Goal: Information Seeking & Learning: Check status

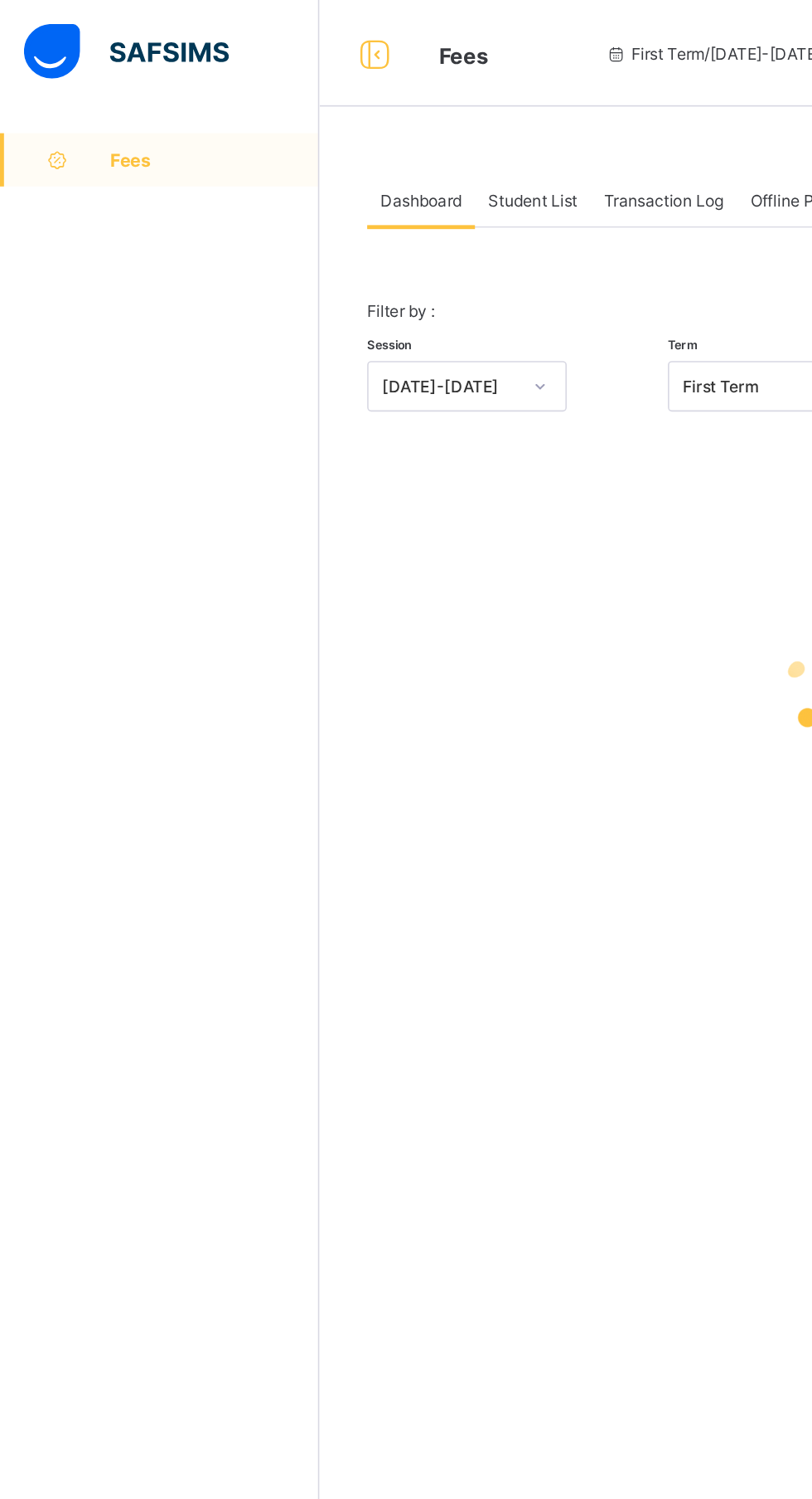
click at [351, 114] on div "Student List" at bounding box center [332, 124] width 72 height 33
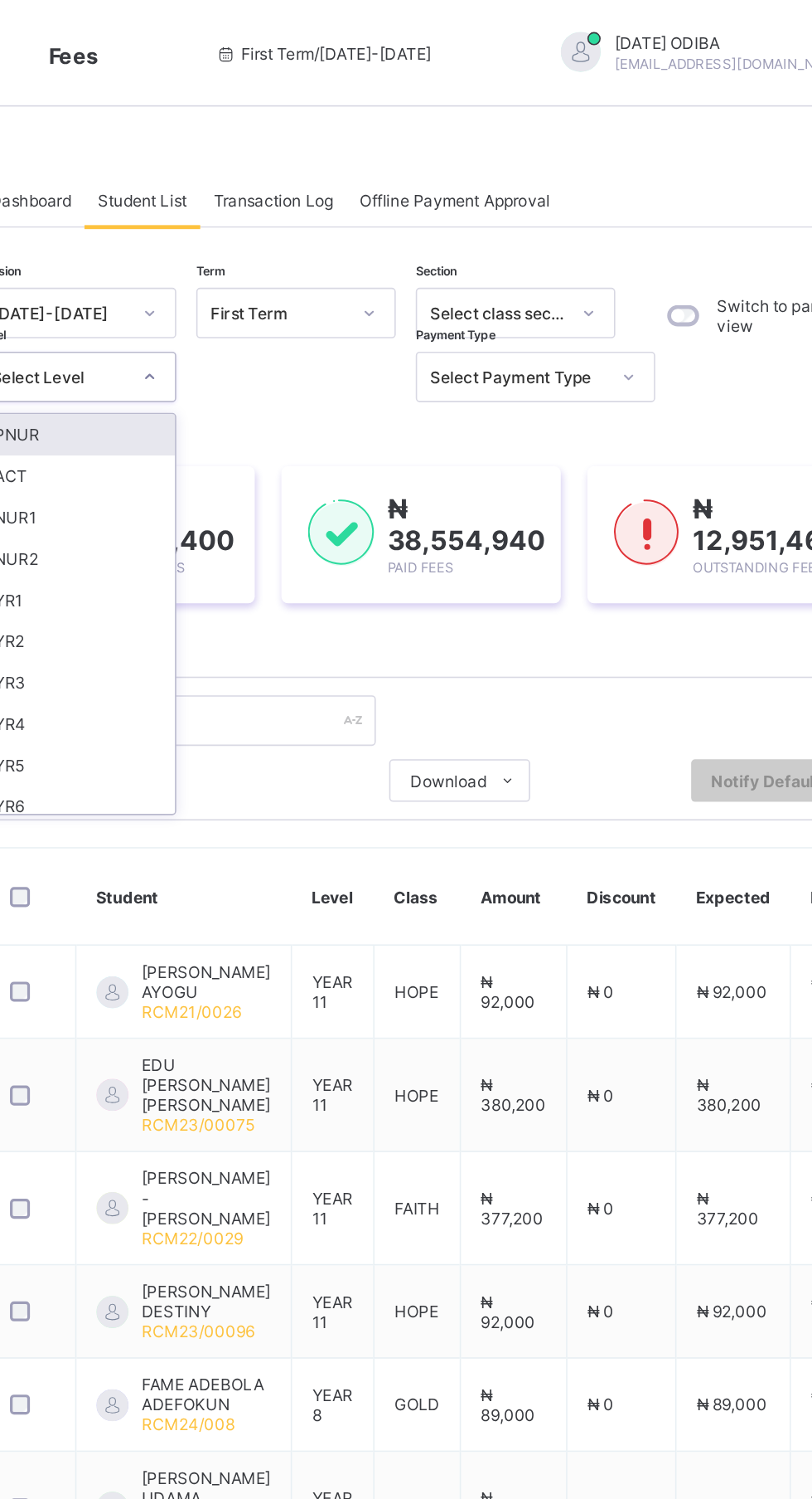
click at [276, 298] on div "ACT" at bounding box center [290, 297] width 122 height 26
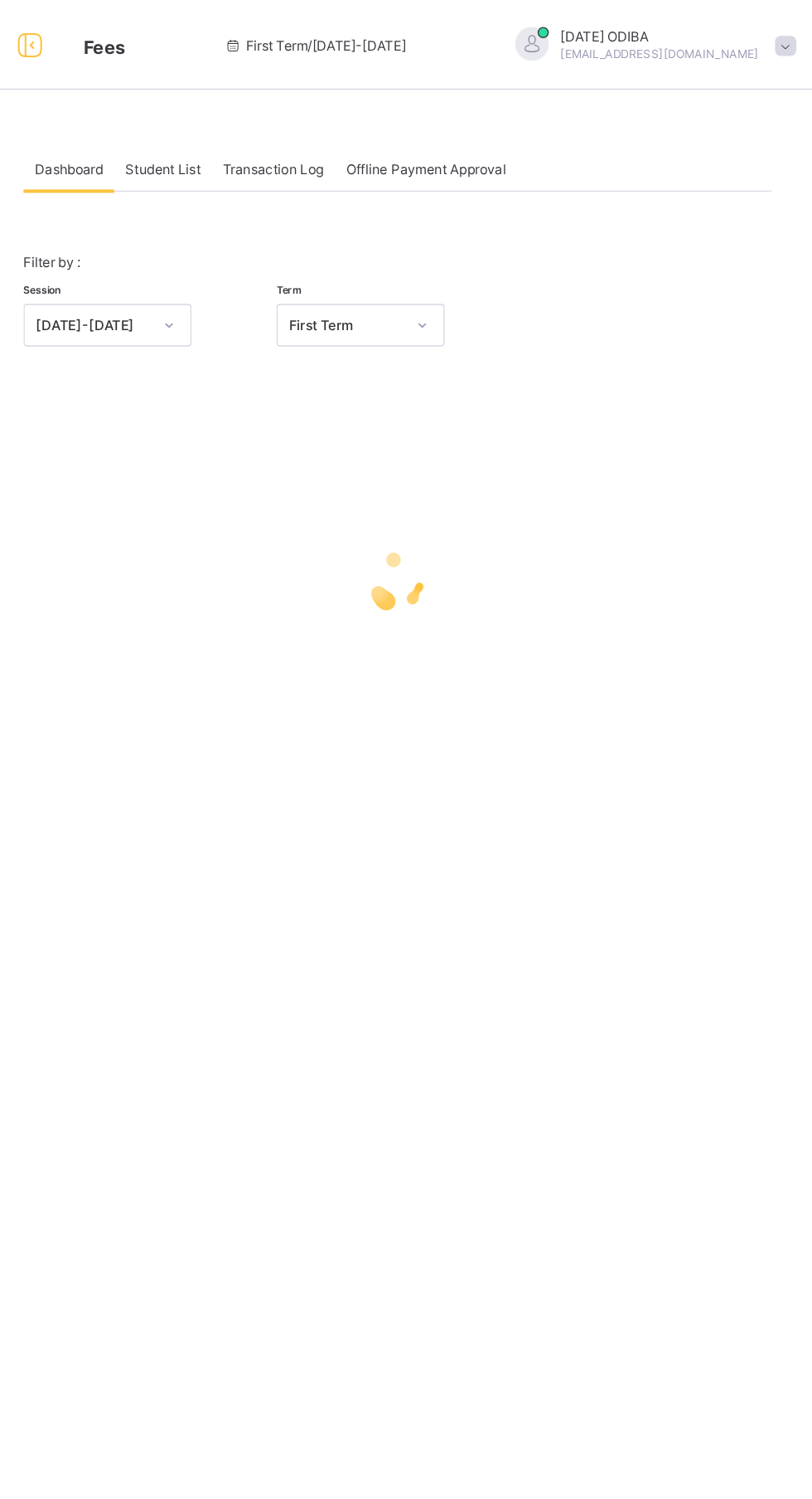
click at [354, 134] on div "Student List" at bounding box center [332, 124] width 72 height 33
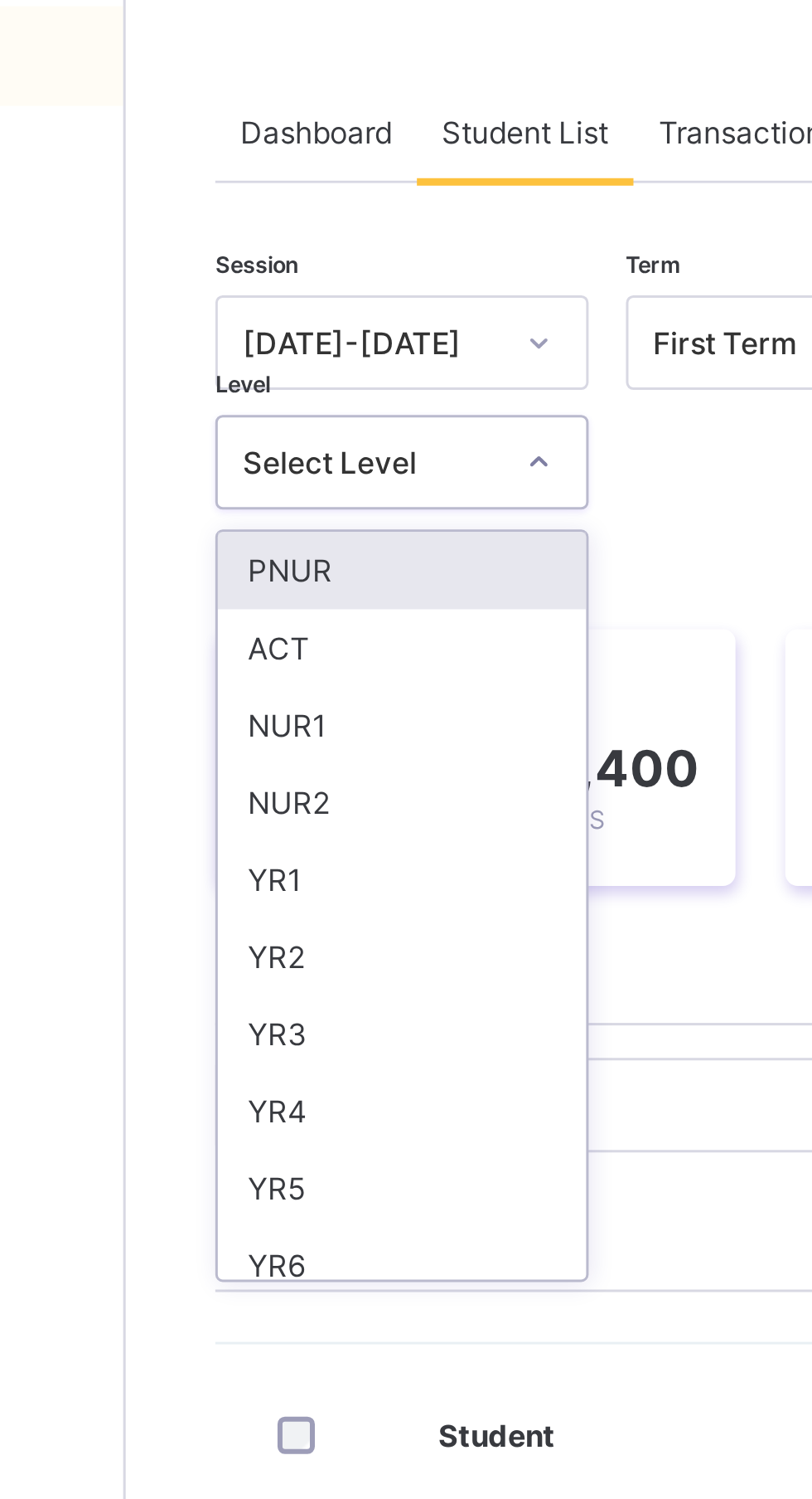
click at [286, 272] on div "PNUR" at bounding box center [290, 271] width 122 height 26
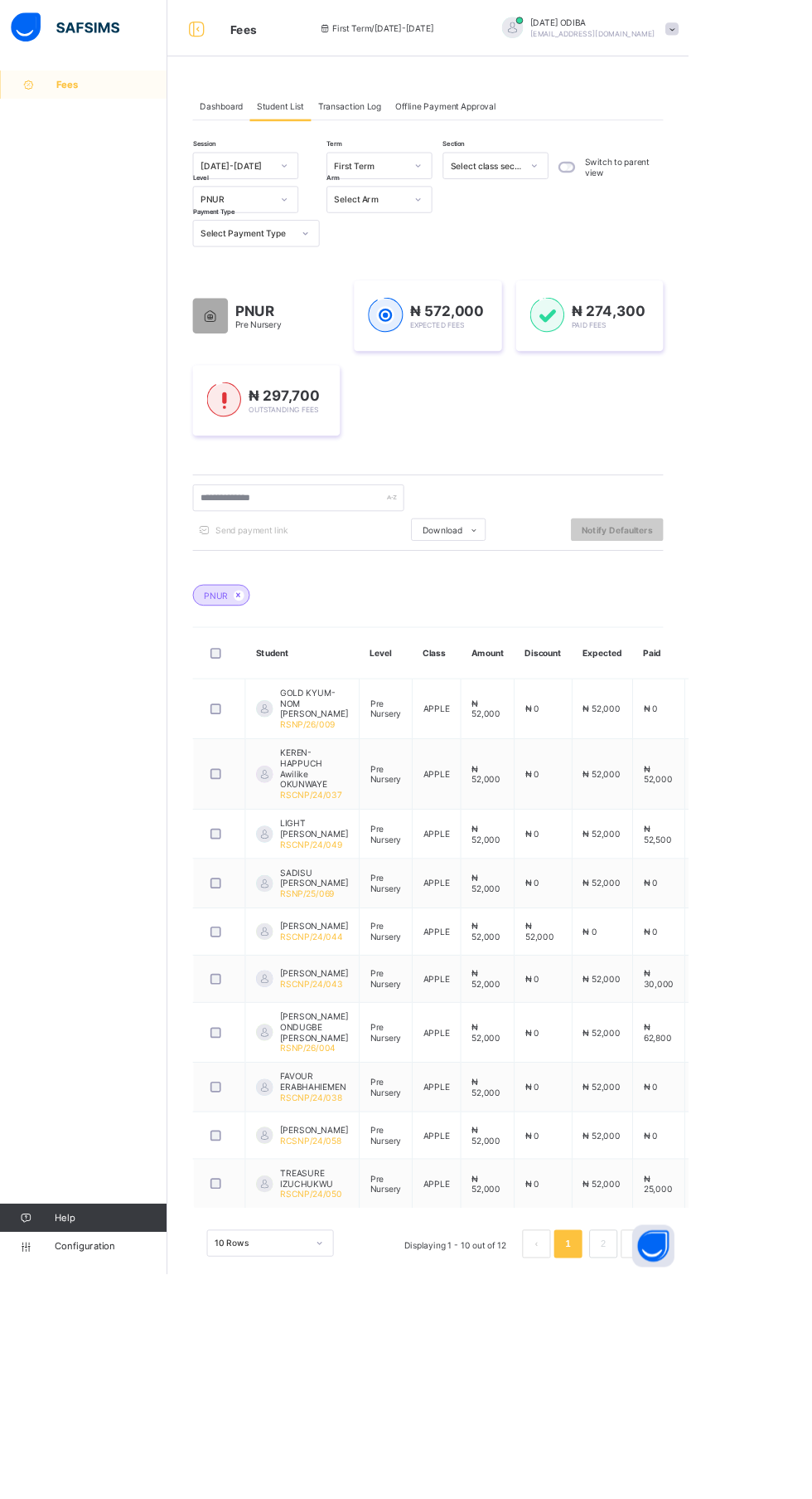
click at [54, 94] on icon at bounding box center [35, 100] width 66 height 12
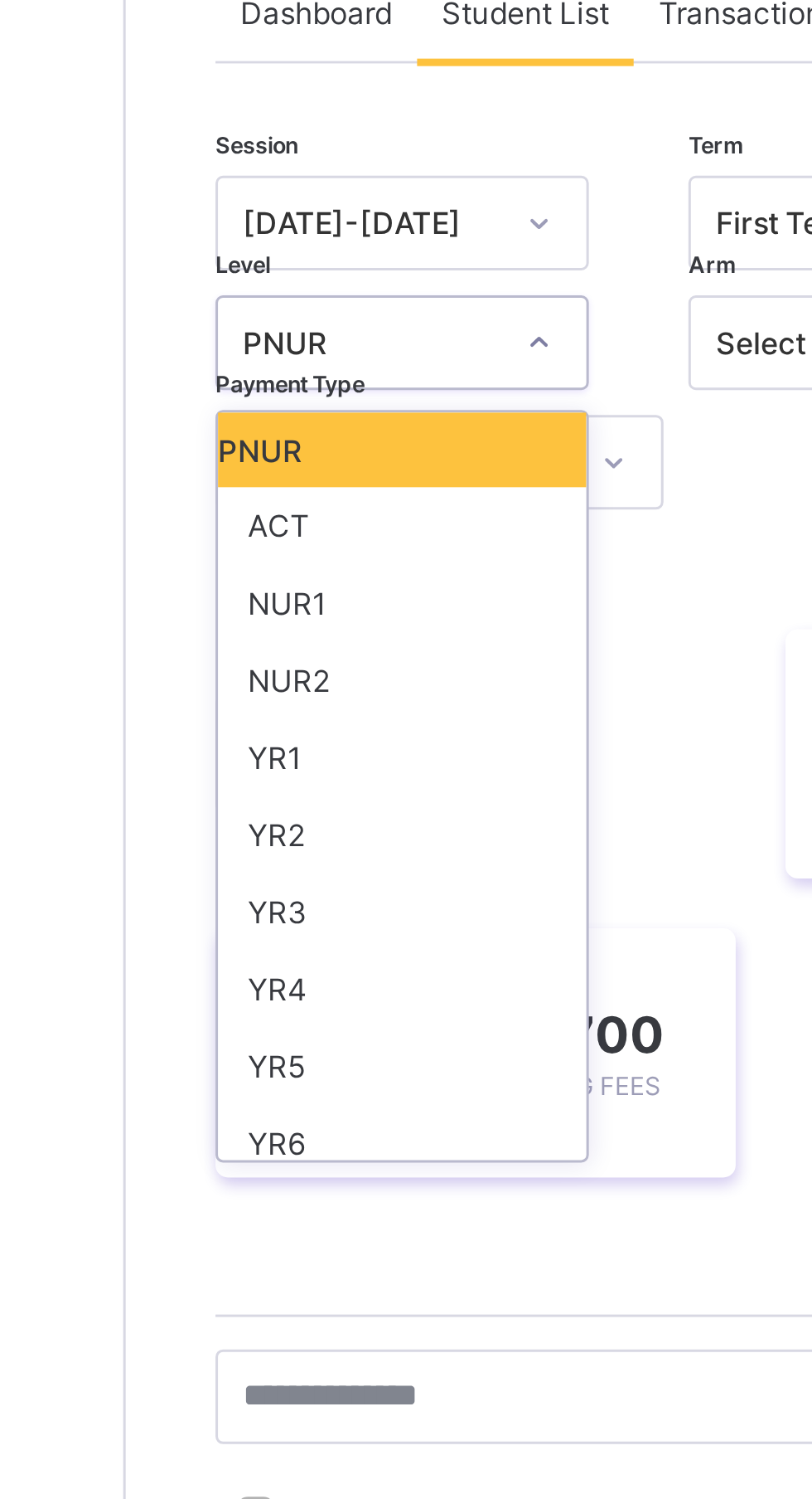
click at [271, 315] on div "NUR1" at bounding box center [290, 322] width 122 height 26
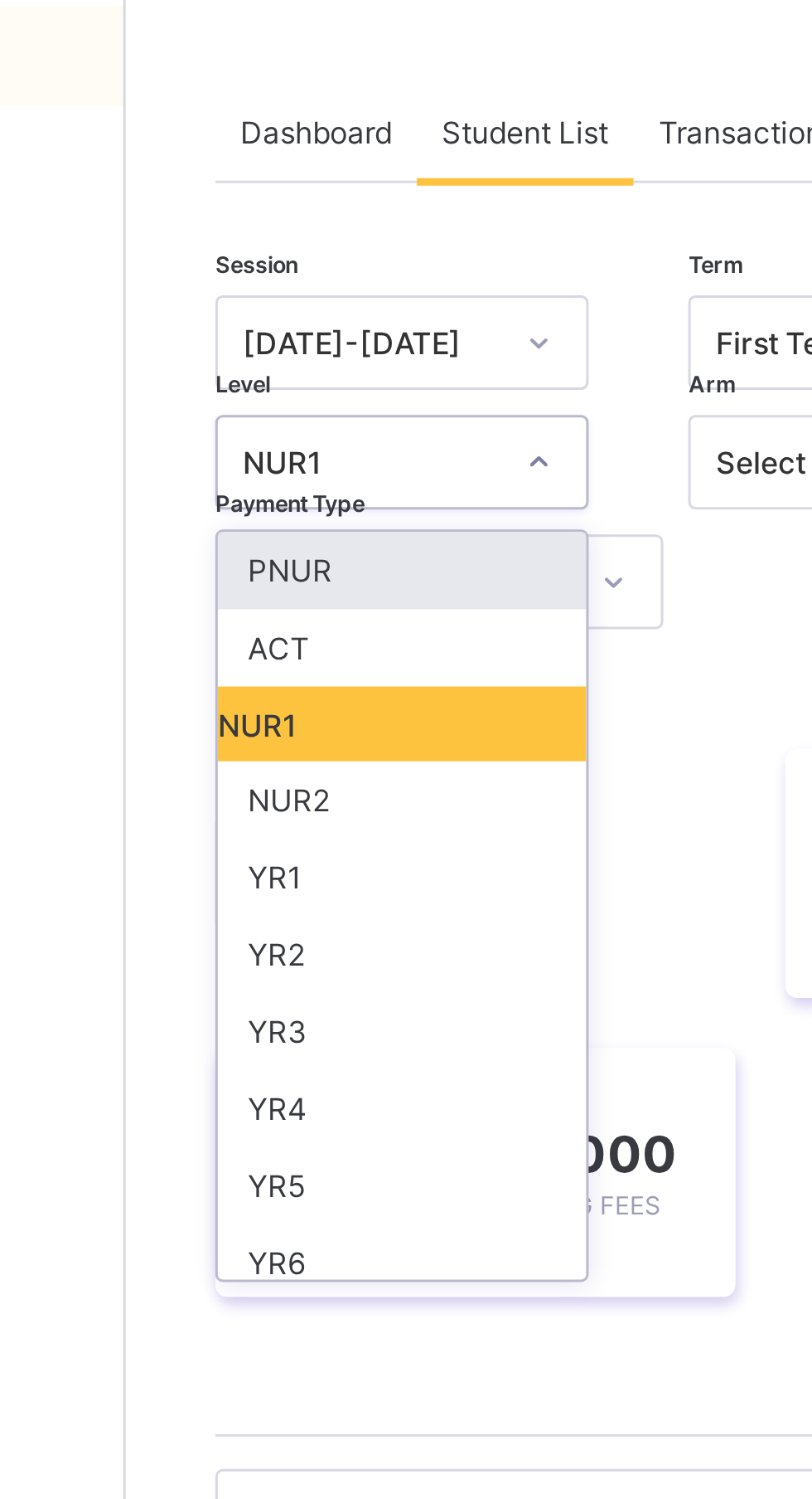
click at [274, 342] on div "NUR2" at bounding box center [290, 348] width 122 height 26
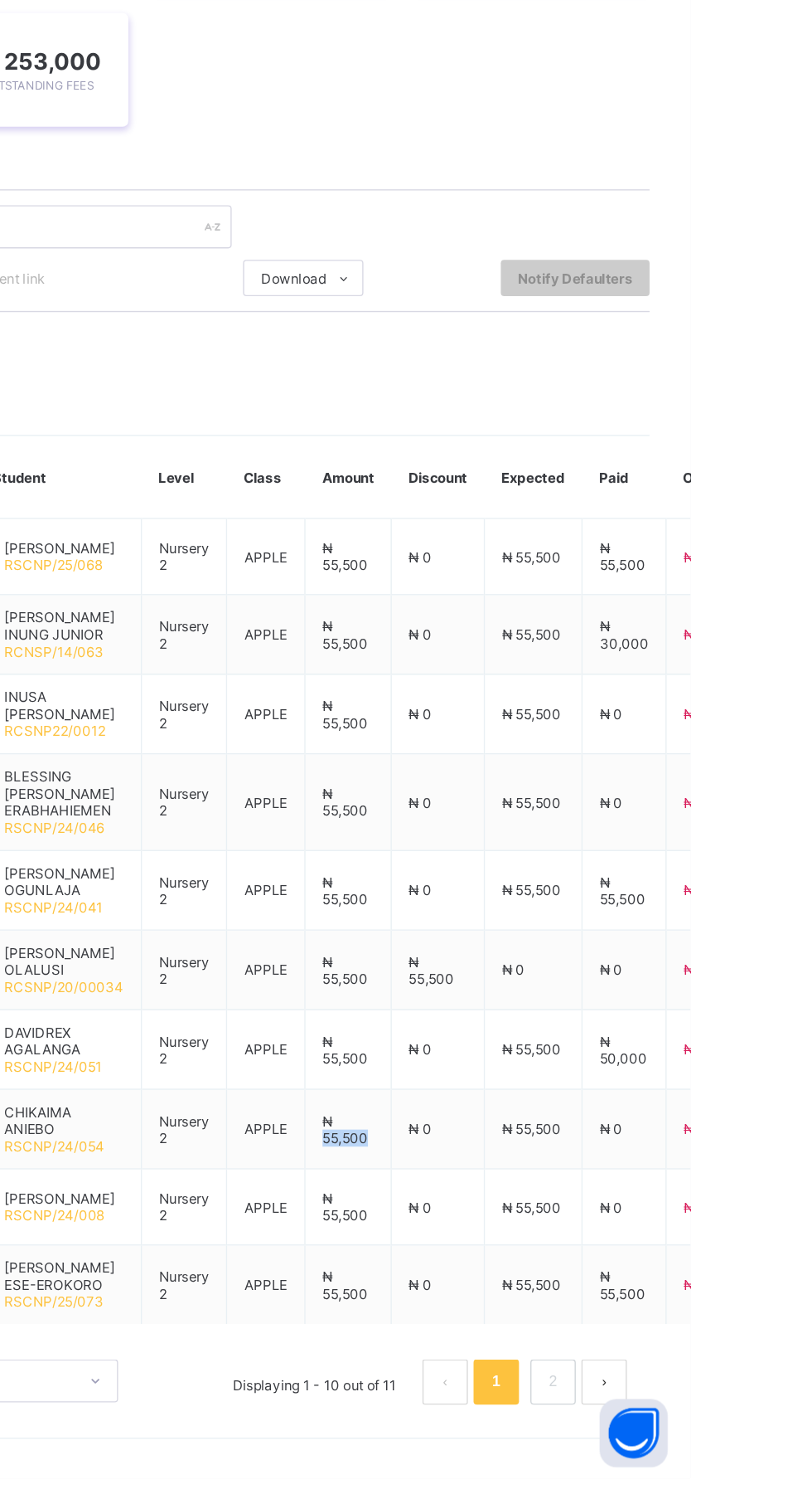
click at [662, 1019] on td "₦ 0" at bounding box center [628, 1006] width 68 height 71
click at [684, 839] on td "₦ 55,500" at bounding box center [697, 826] width 72 height 55
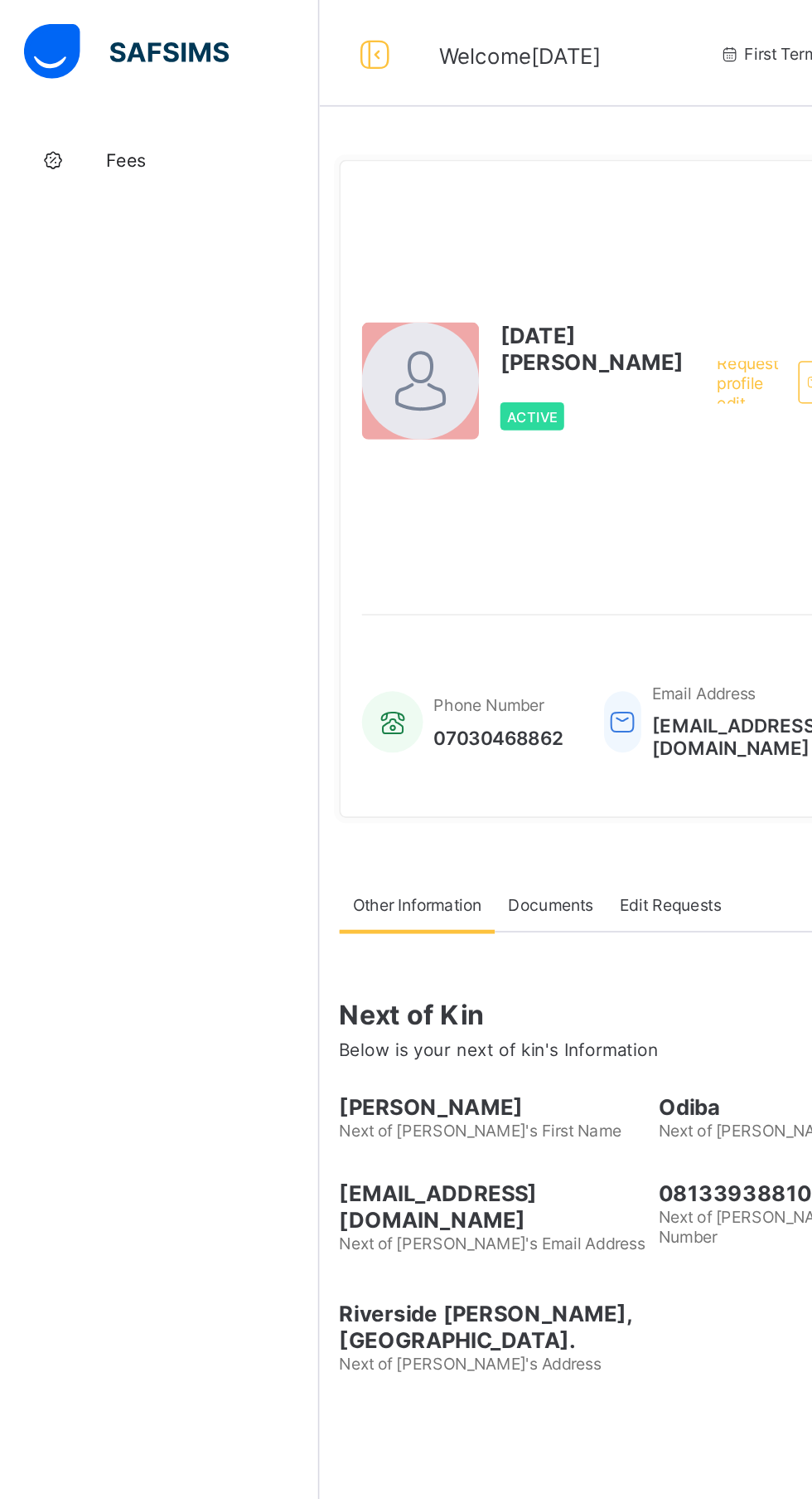
click at [71, 101] on span "Fees" at bounding box center [133, 99] width 133 height 13
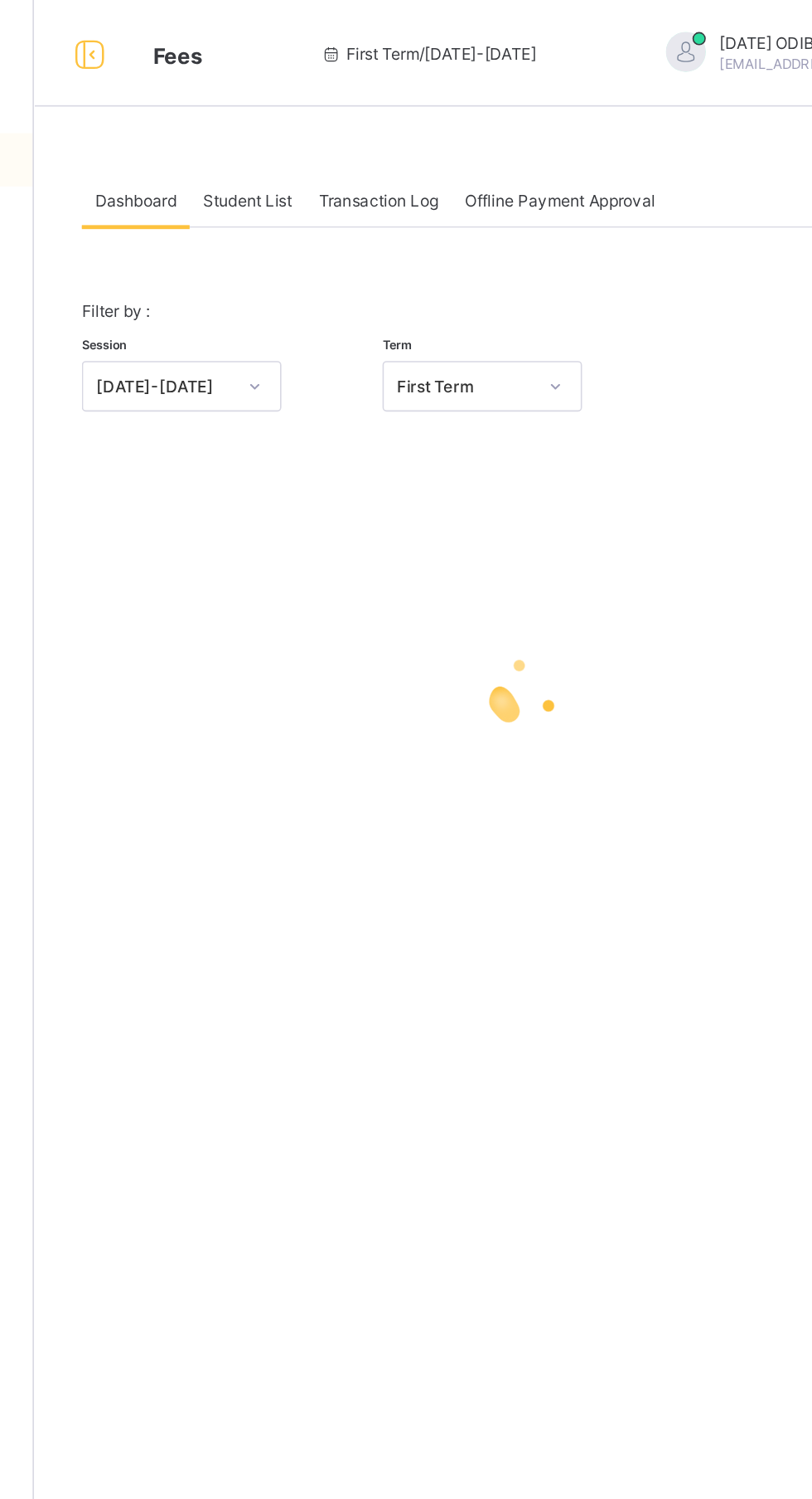
click at [339, 122] on span "Student List" at bounding box center [332, 125] width 55 height 12
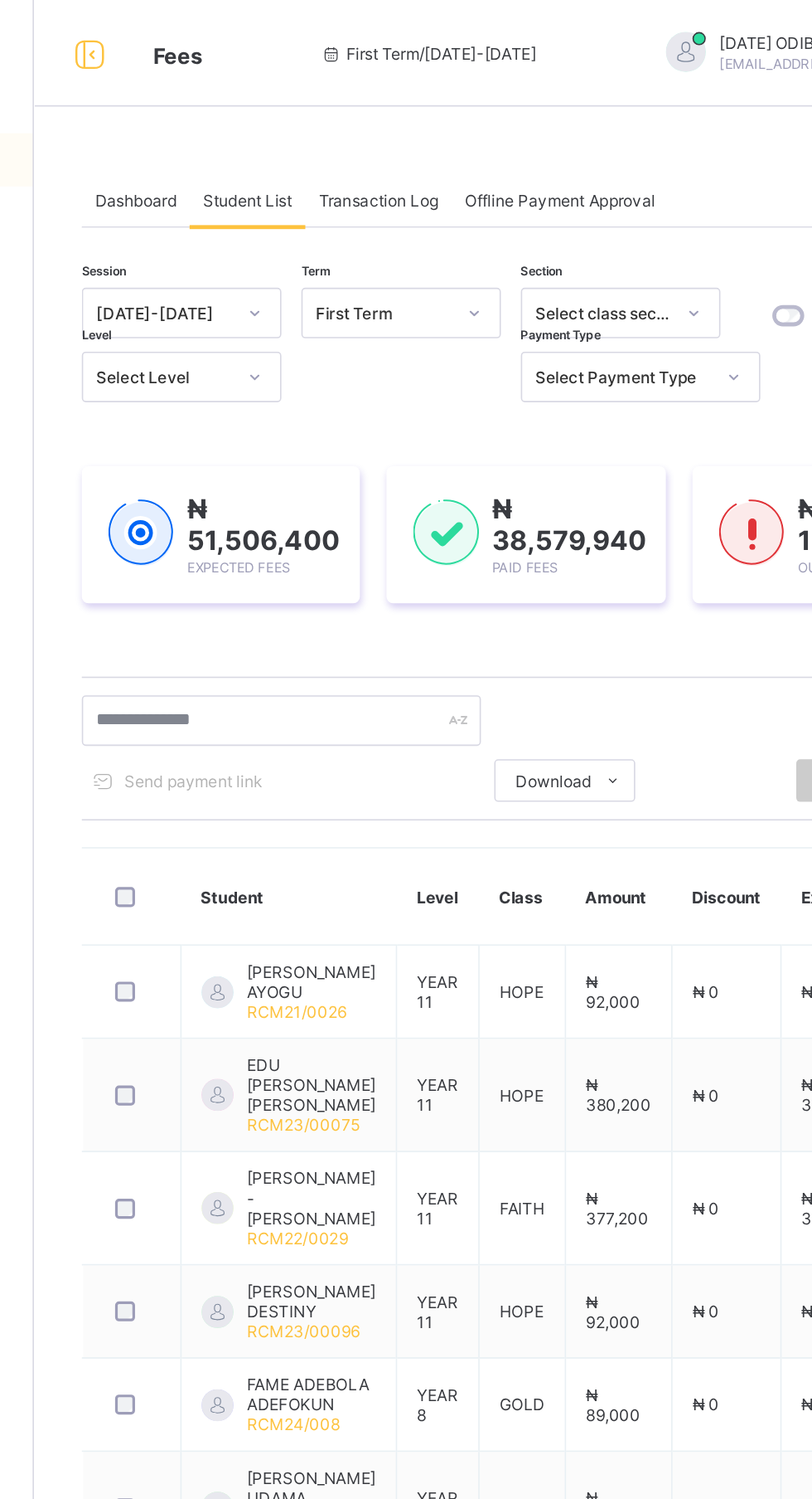
click at [486, 399] on div "₦ 51,506,400 Expected Fees ₦ 38,579,940 Paid Fees ₦ 12,926,460 Outstanding Fees" at bounding box center [505, 333] width 553 height 135
click at [451, 129] on span "Transaction Log" at bounding box center [414, 125] width 75 height 12
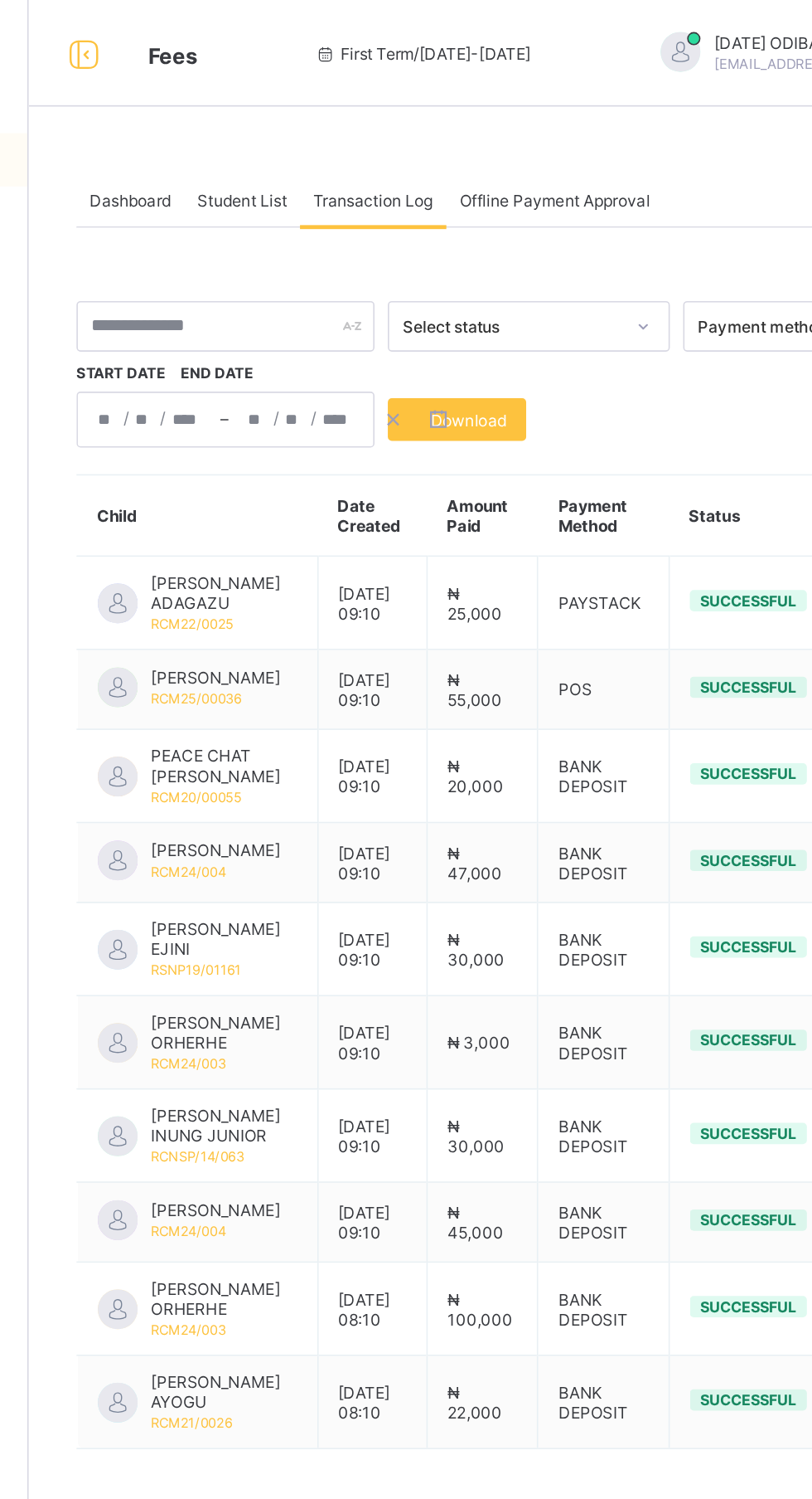
click at [347, 129] on span "Student List" at bounding box center [332, 125] width 55 height 12
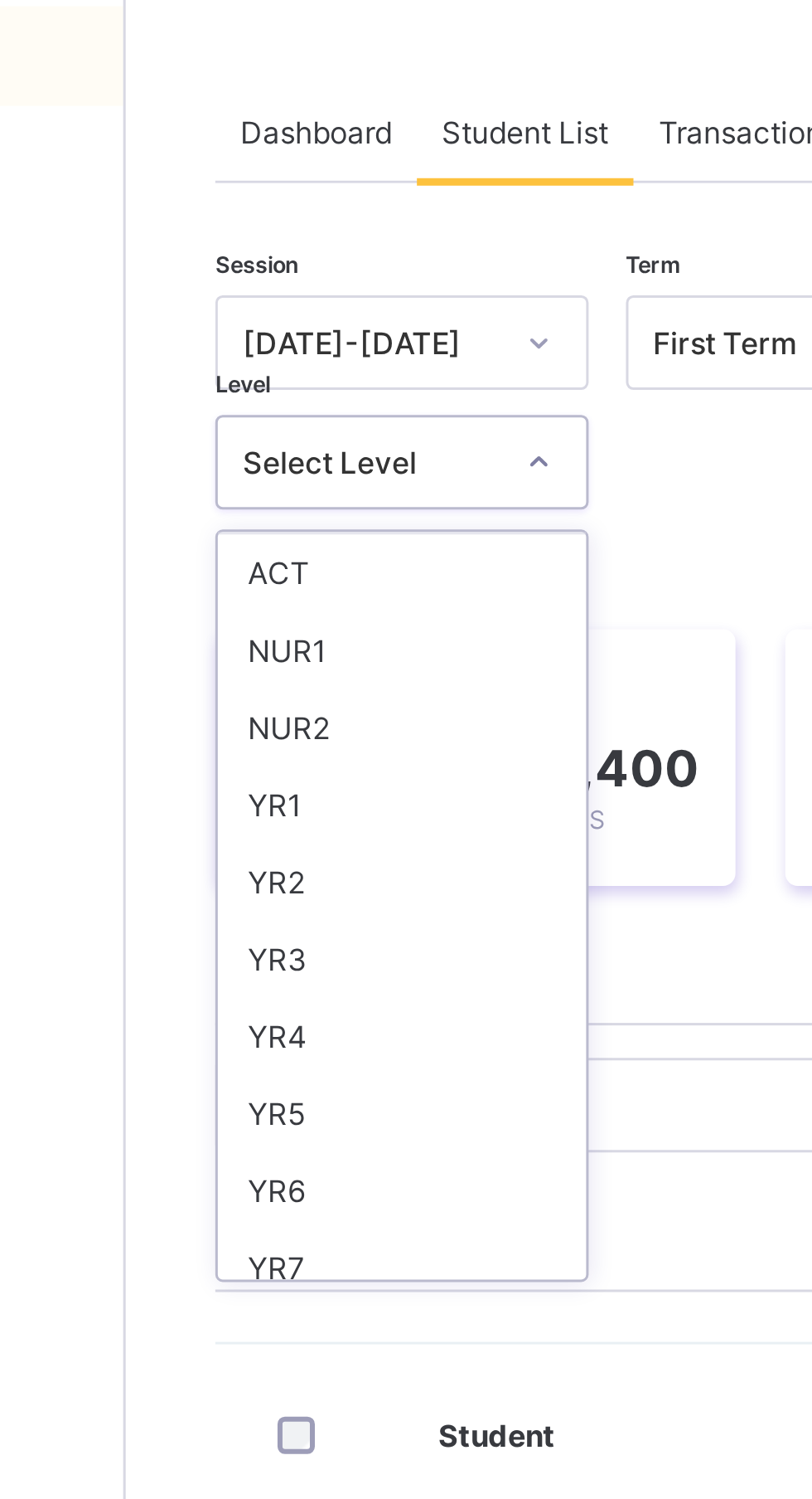
scroll to position [66, 0]
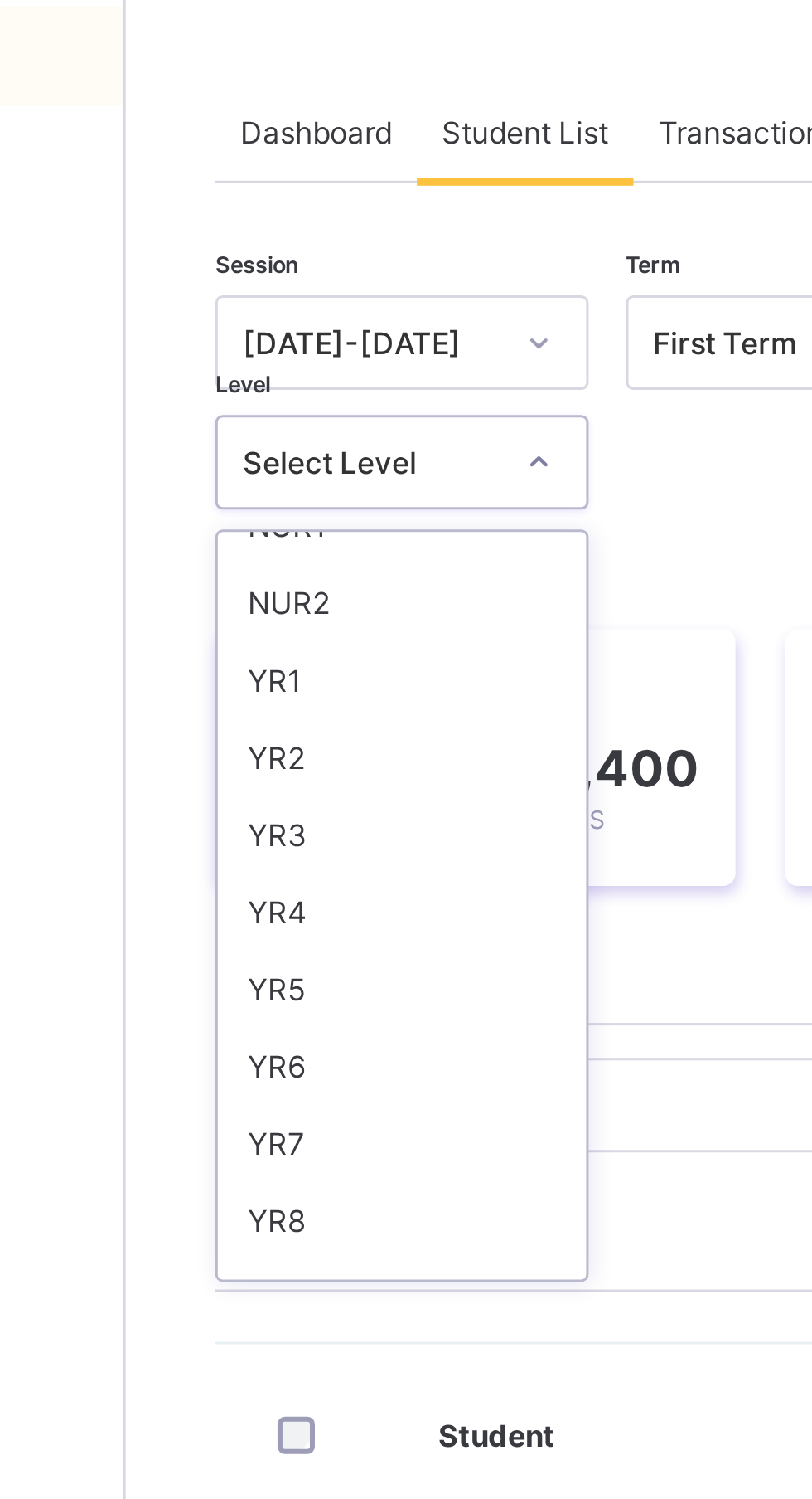
click at [274, 304] on div "YR1" at bounding box center [290, 307] width 122 height 26
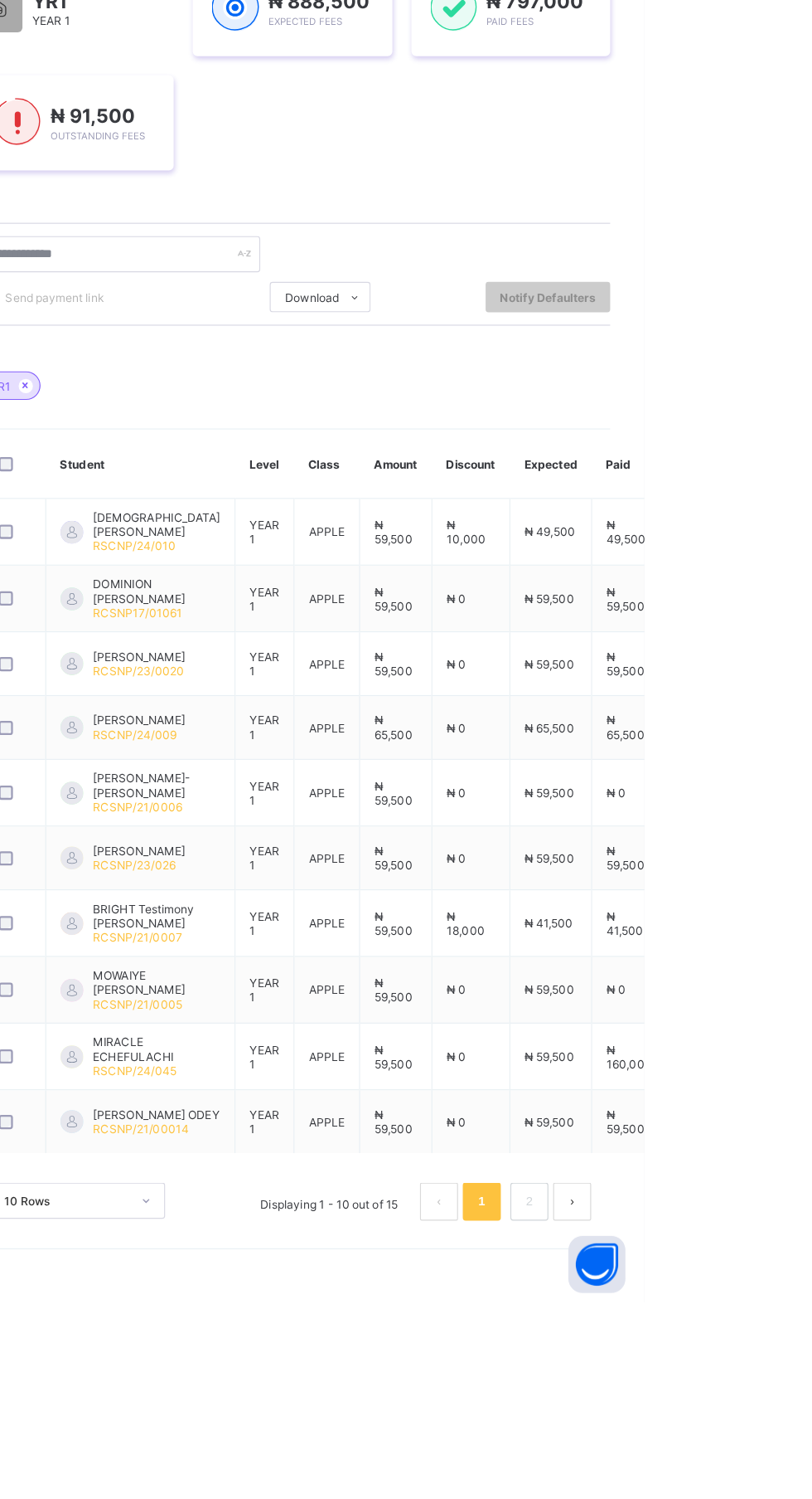
scroll to position [0, 0]
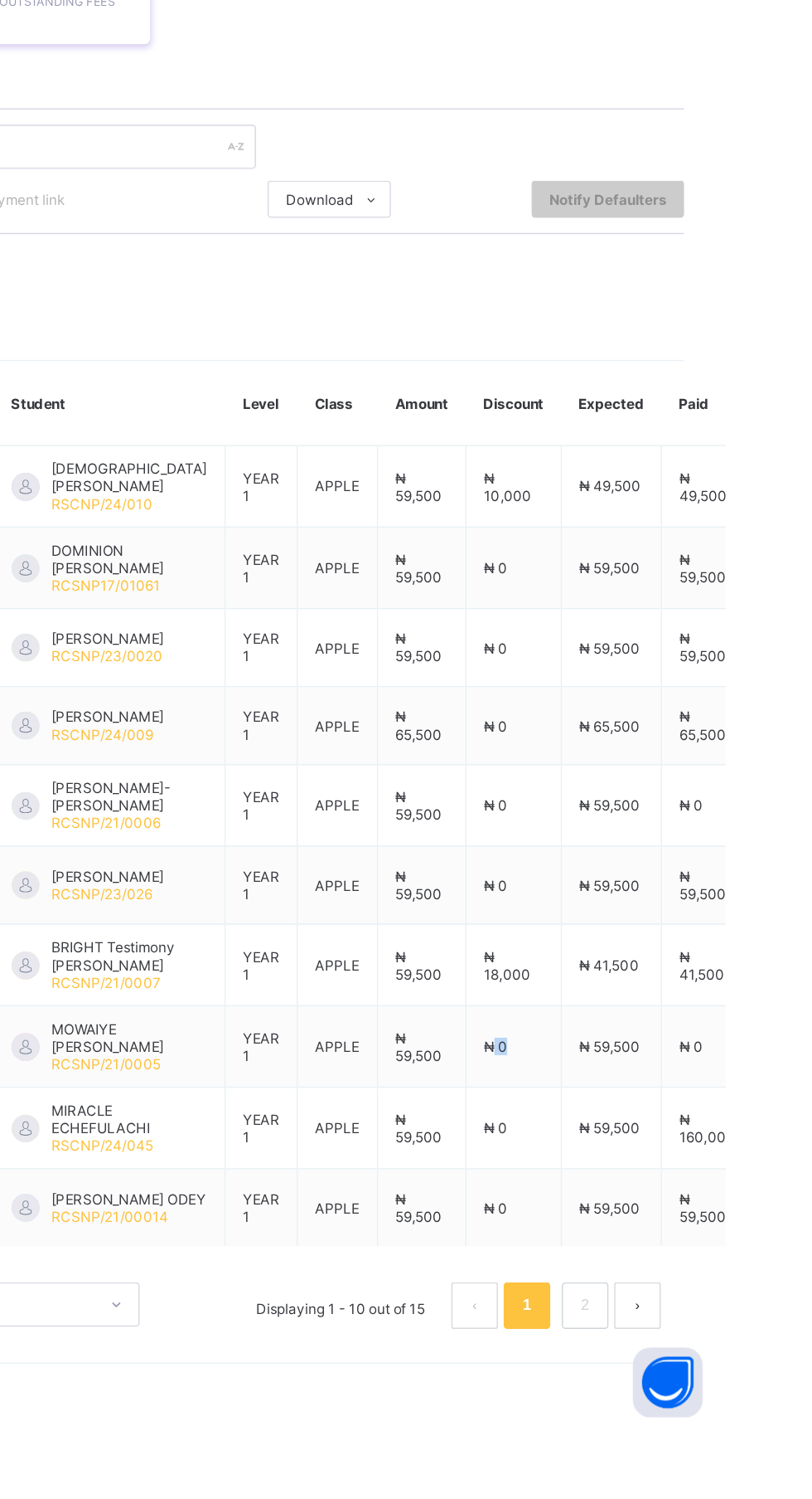
click at [746, 1427] on button "next page" at bounding box center [749, 1411] width 33 height 33
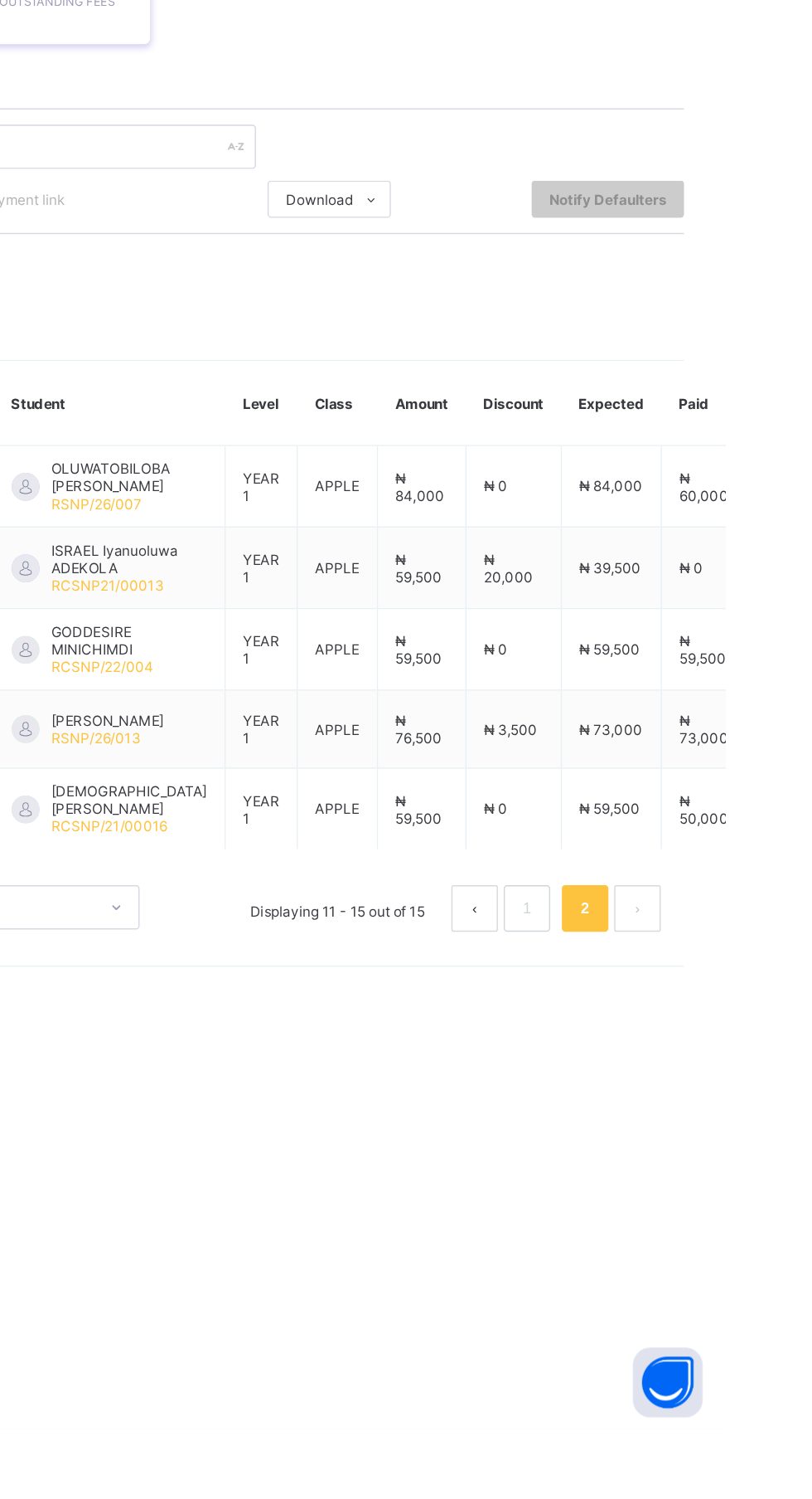
click at [665, 1138] on link "1" at bounding box center [670, 1127] width 16 height 22
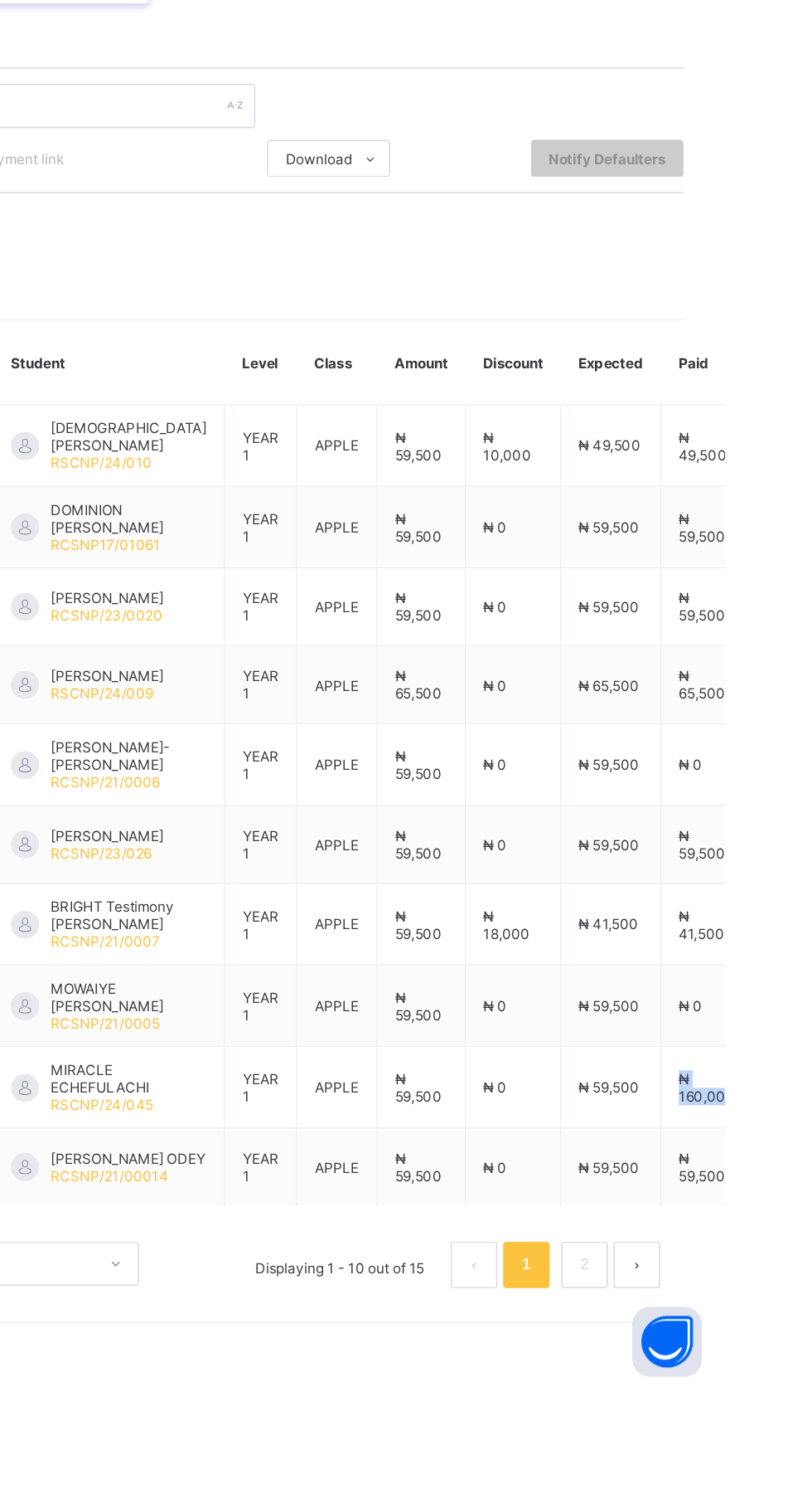
click at [628, 985] on td "₦ 0" at bounding box center [661, 998] width 68 height 55
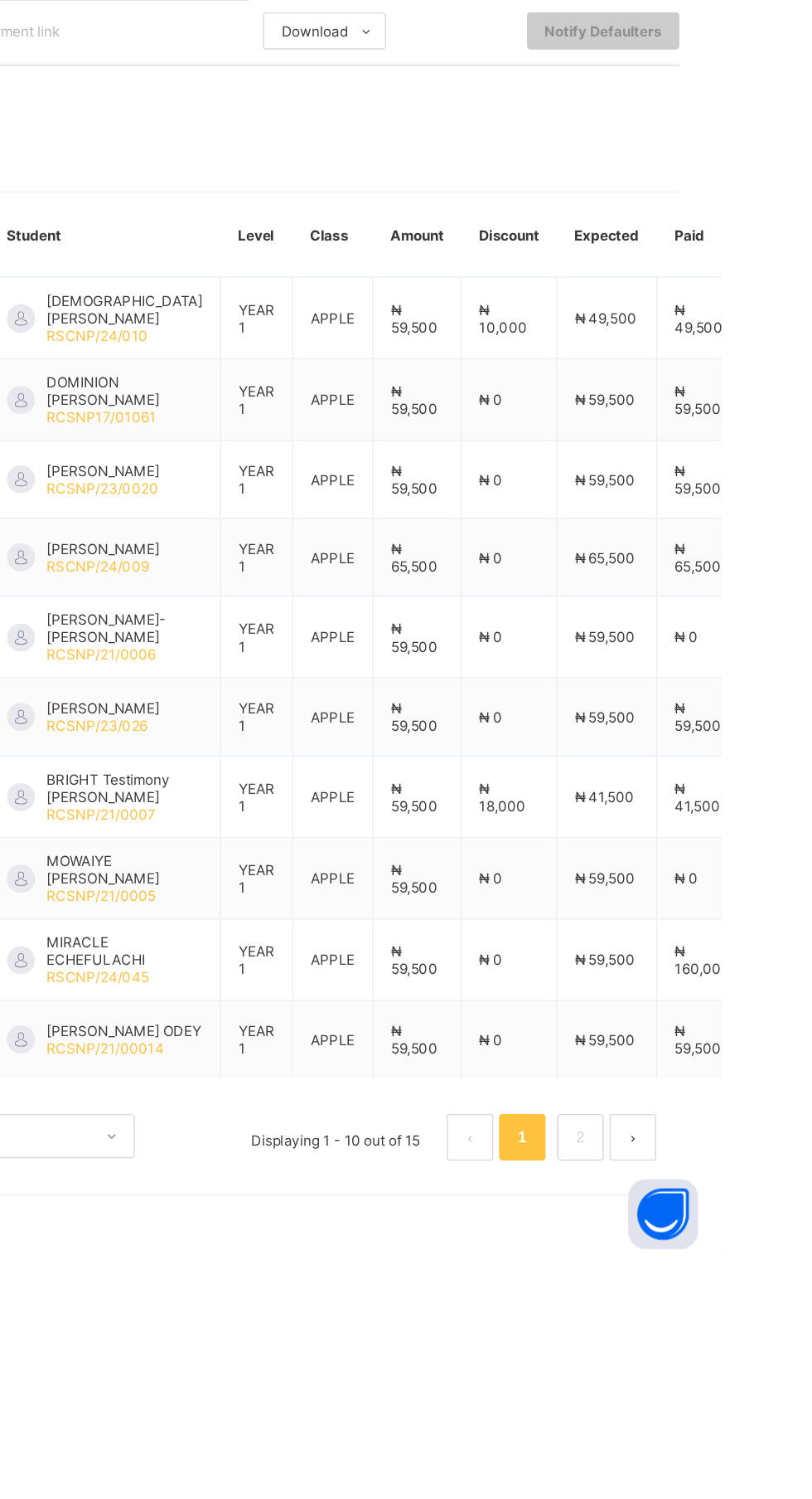
click at [657, 1013] on td "₦ 0" at bounding box center [661, 998] width 68 height 55
click at [719, 1421] on link "2" at bounding box center [711, 1410] width 16 height 22
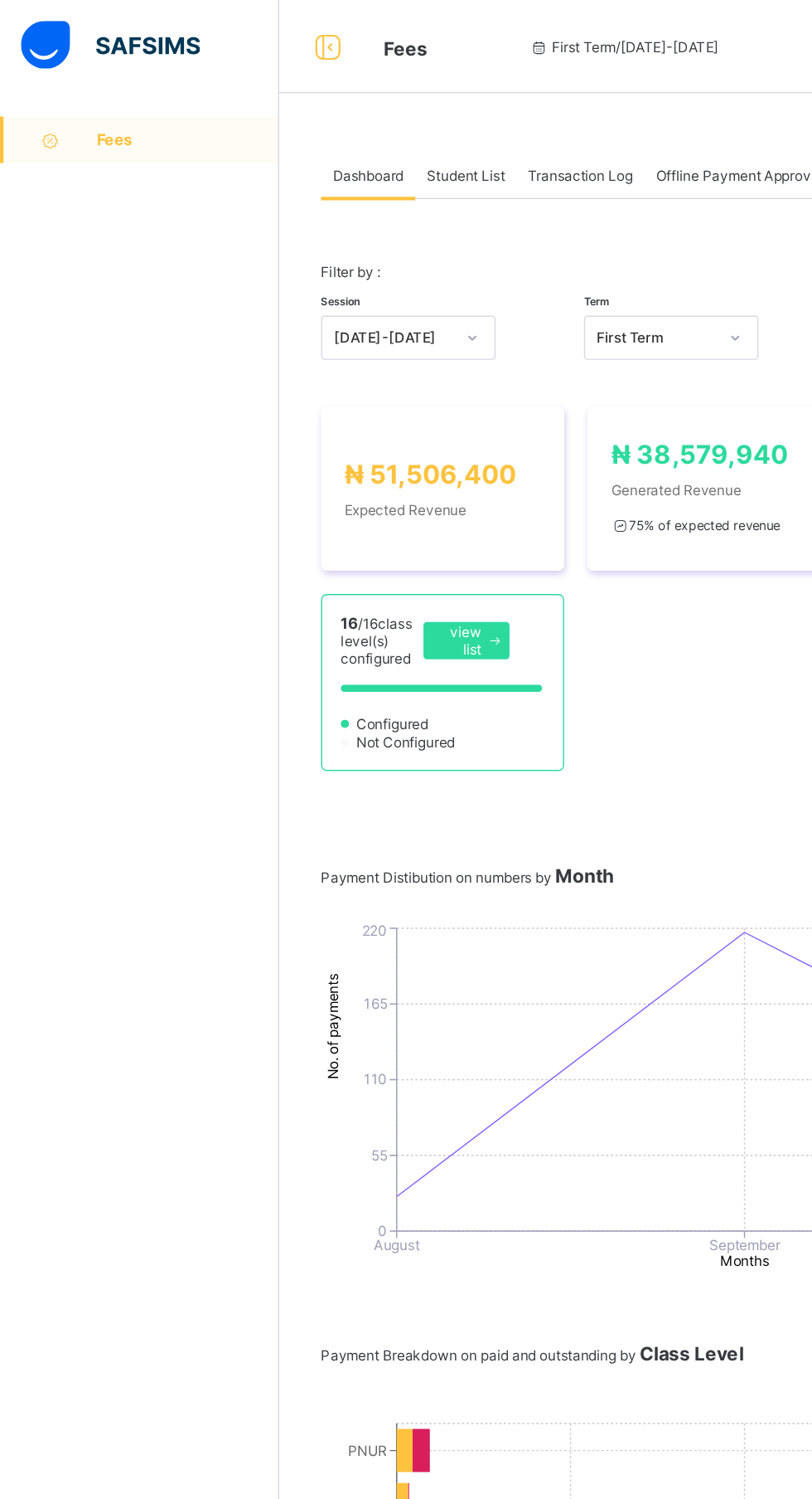
click at [354, 112] on div "Student List" at bounding box center [332, 124] width 72 height 33
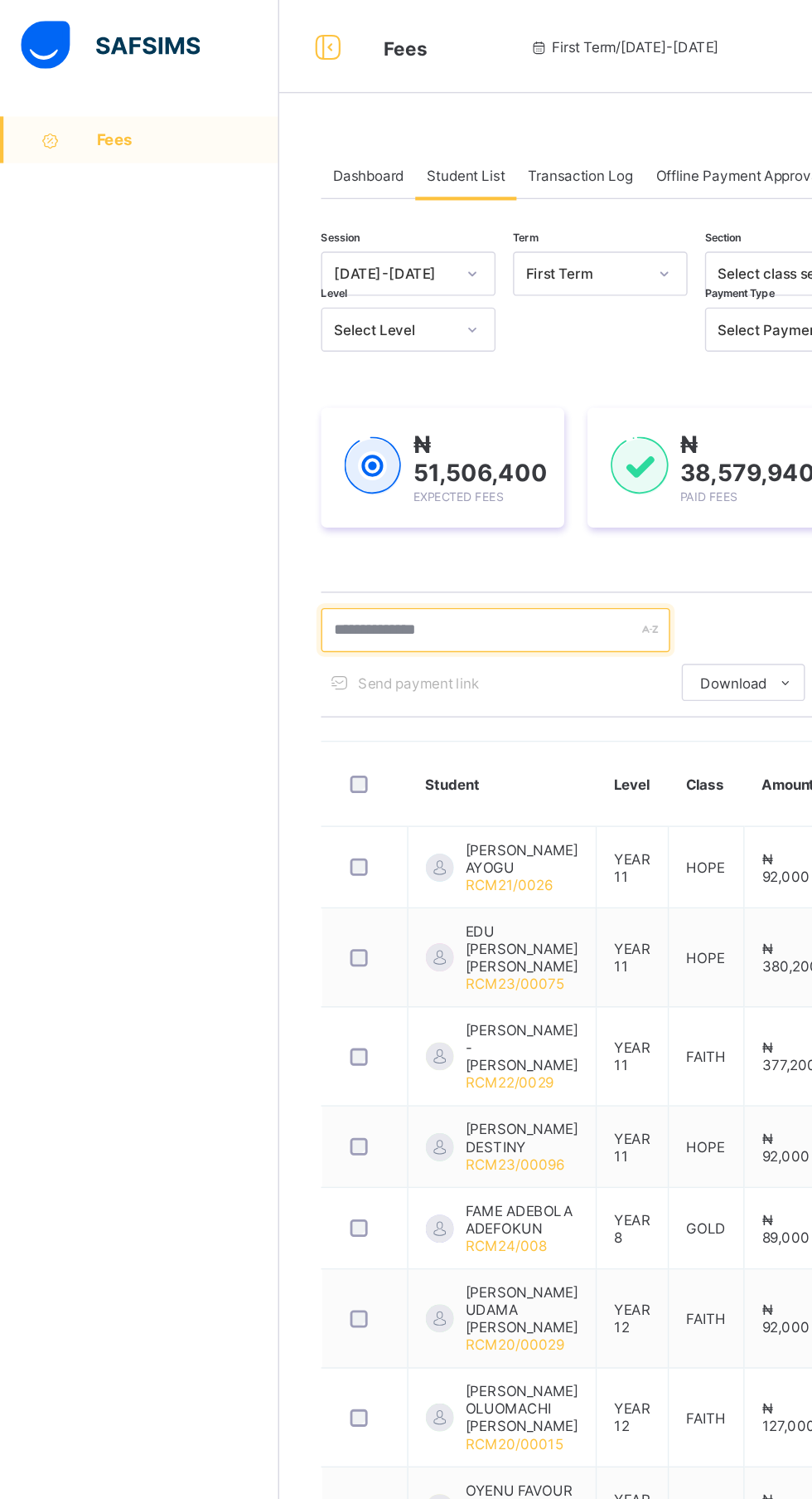
click at [355, 448] on input "text" at bounding box center [353, 448] width 249 height 32
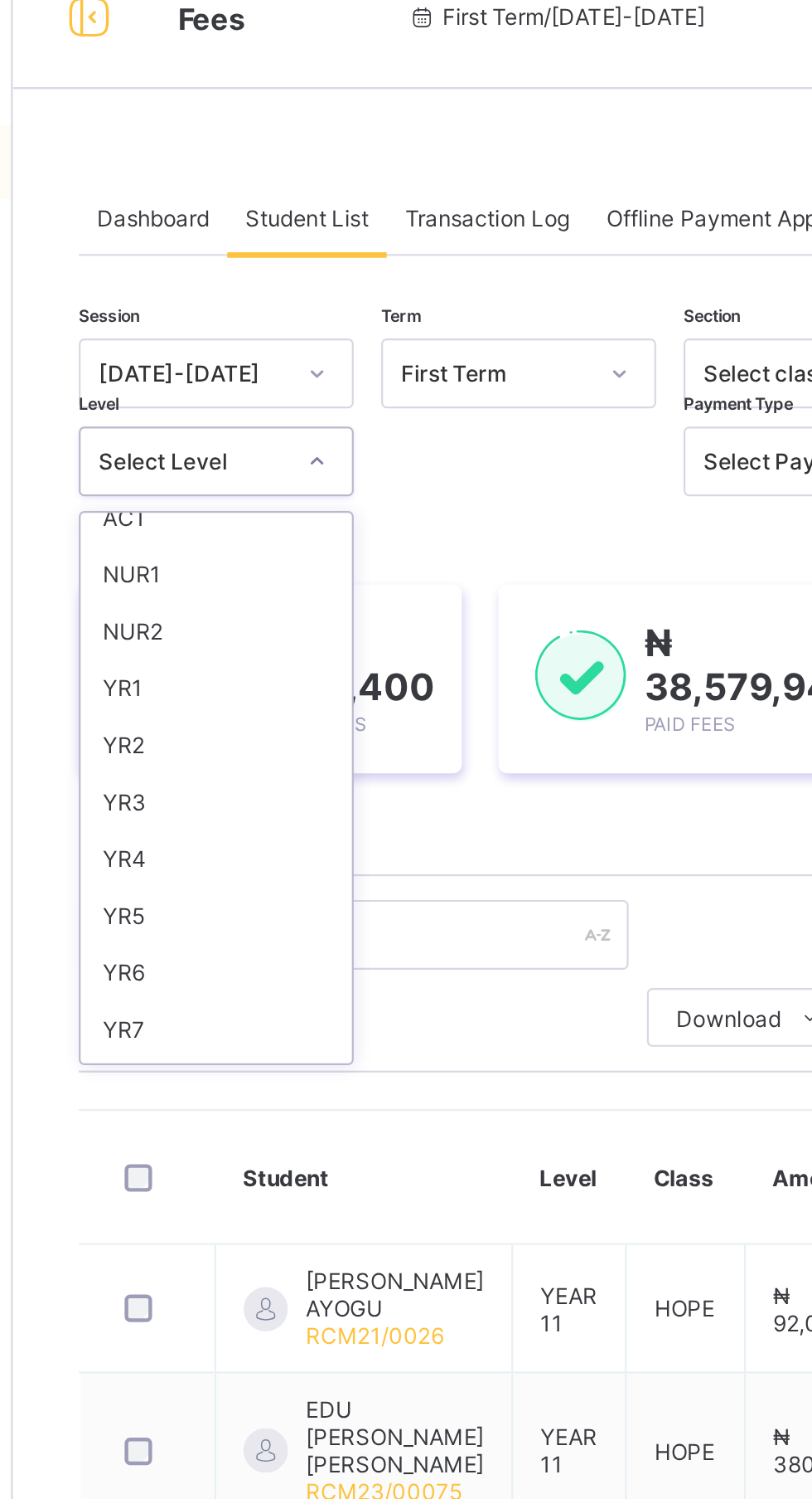
scroll to position [55, 0]
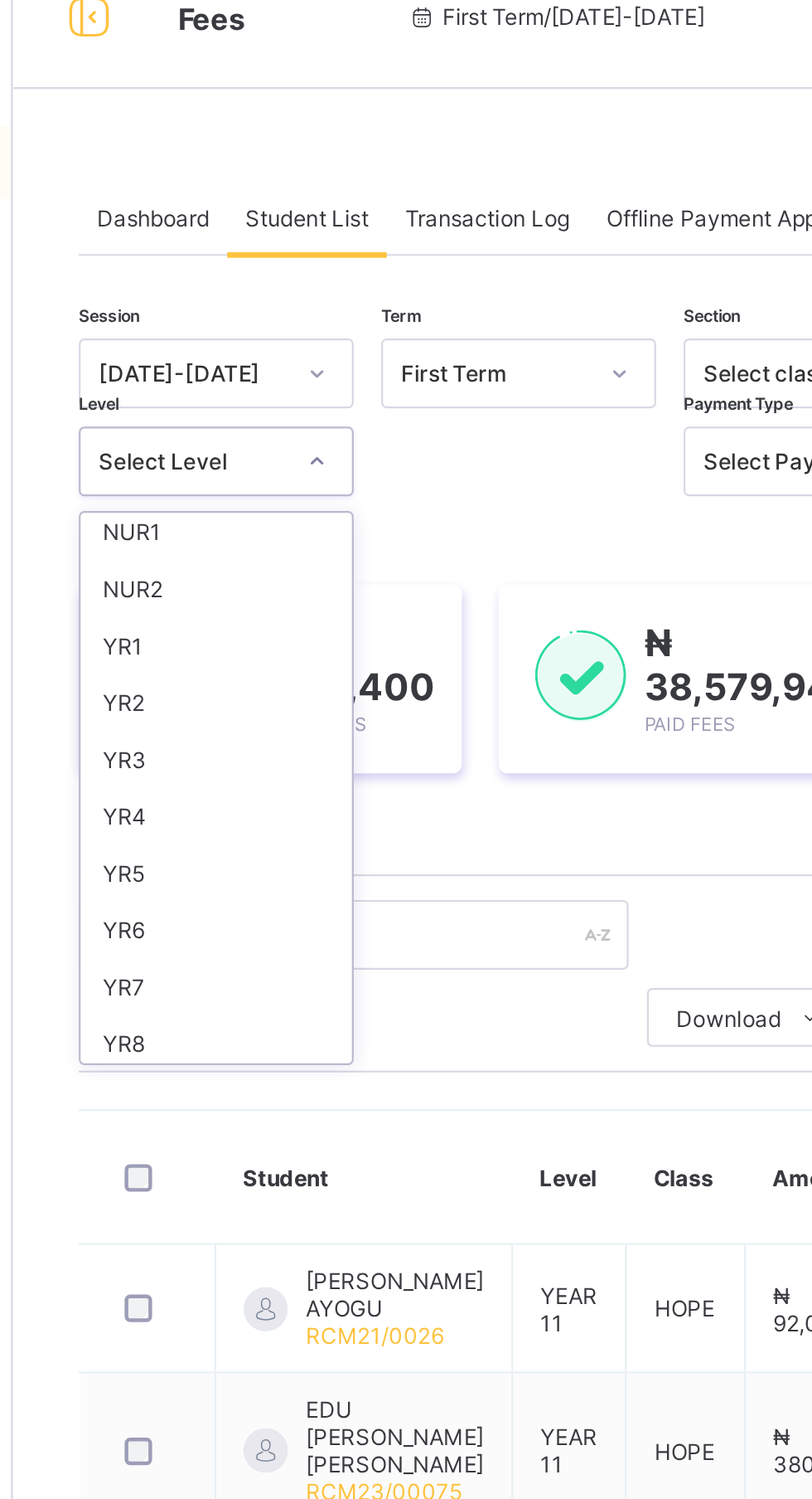
click at [303, 342] on div "YR2" at bounding box center [290, 344] width 122 height 26
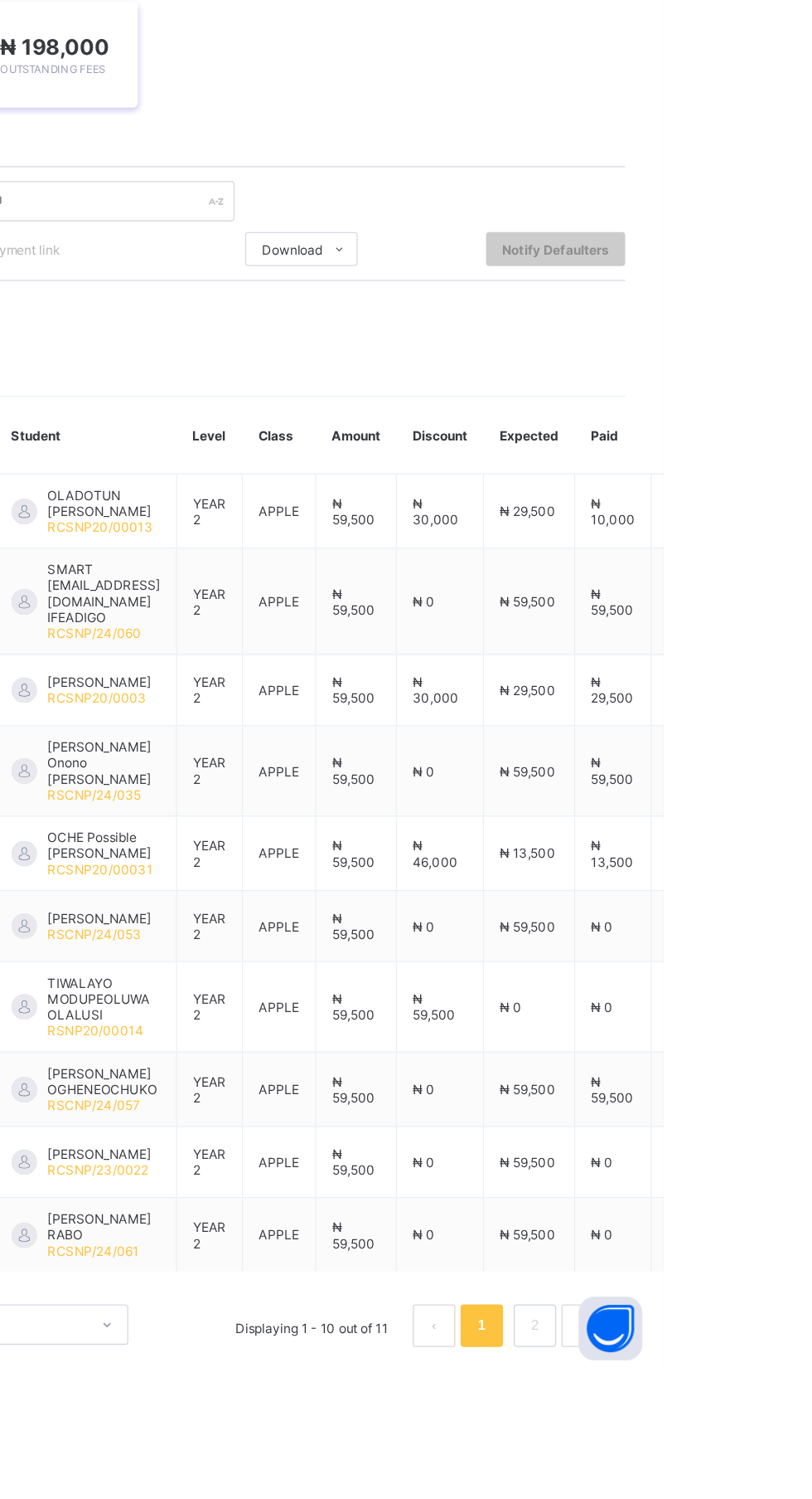
click at [712, 1452] on link "2" at bounding box center [711, 1463] width 16 height 22
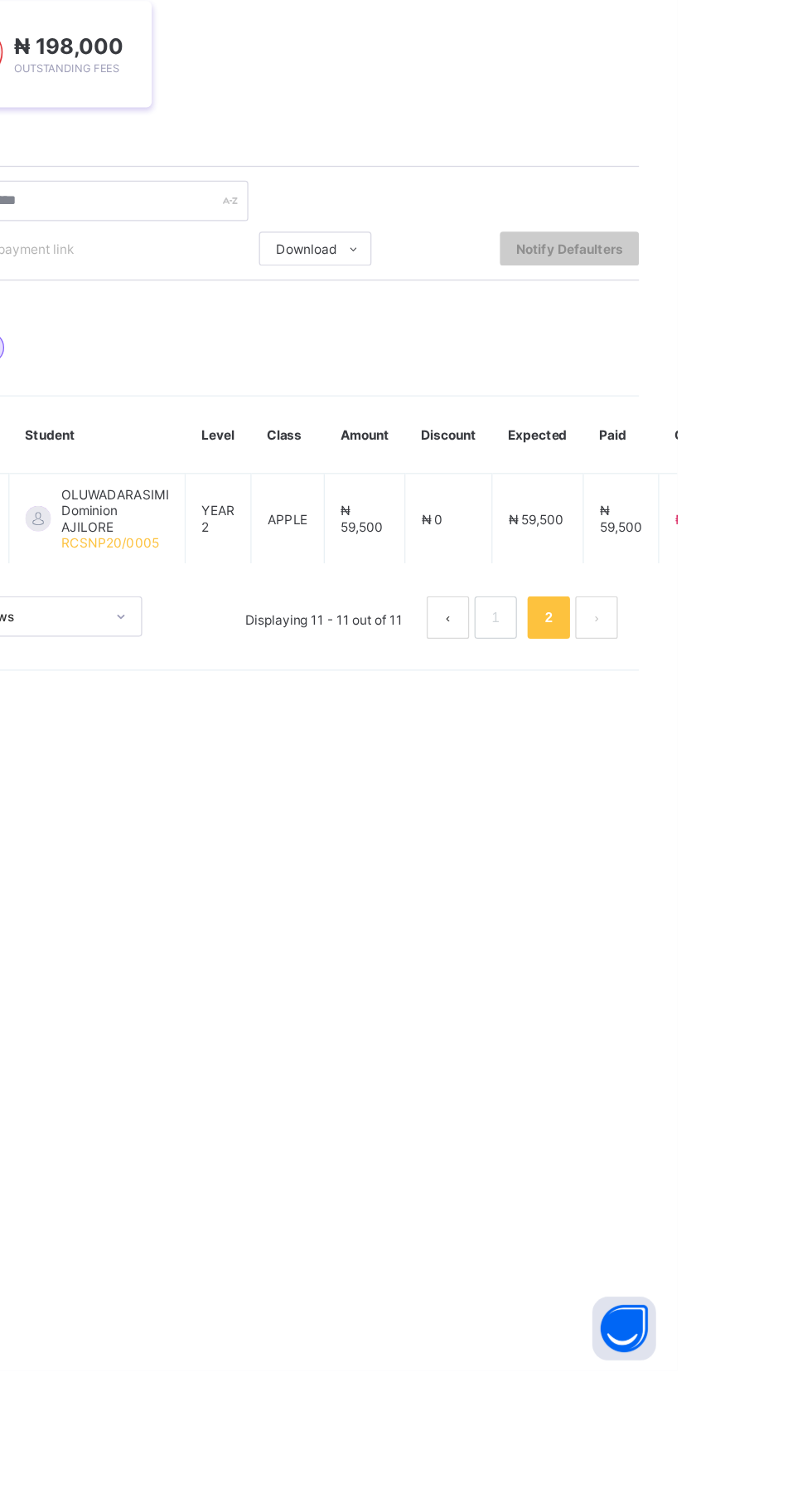
scroll to position [0, 0]
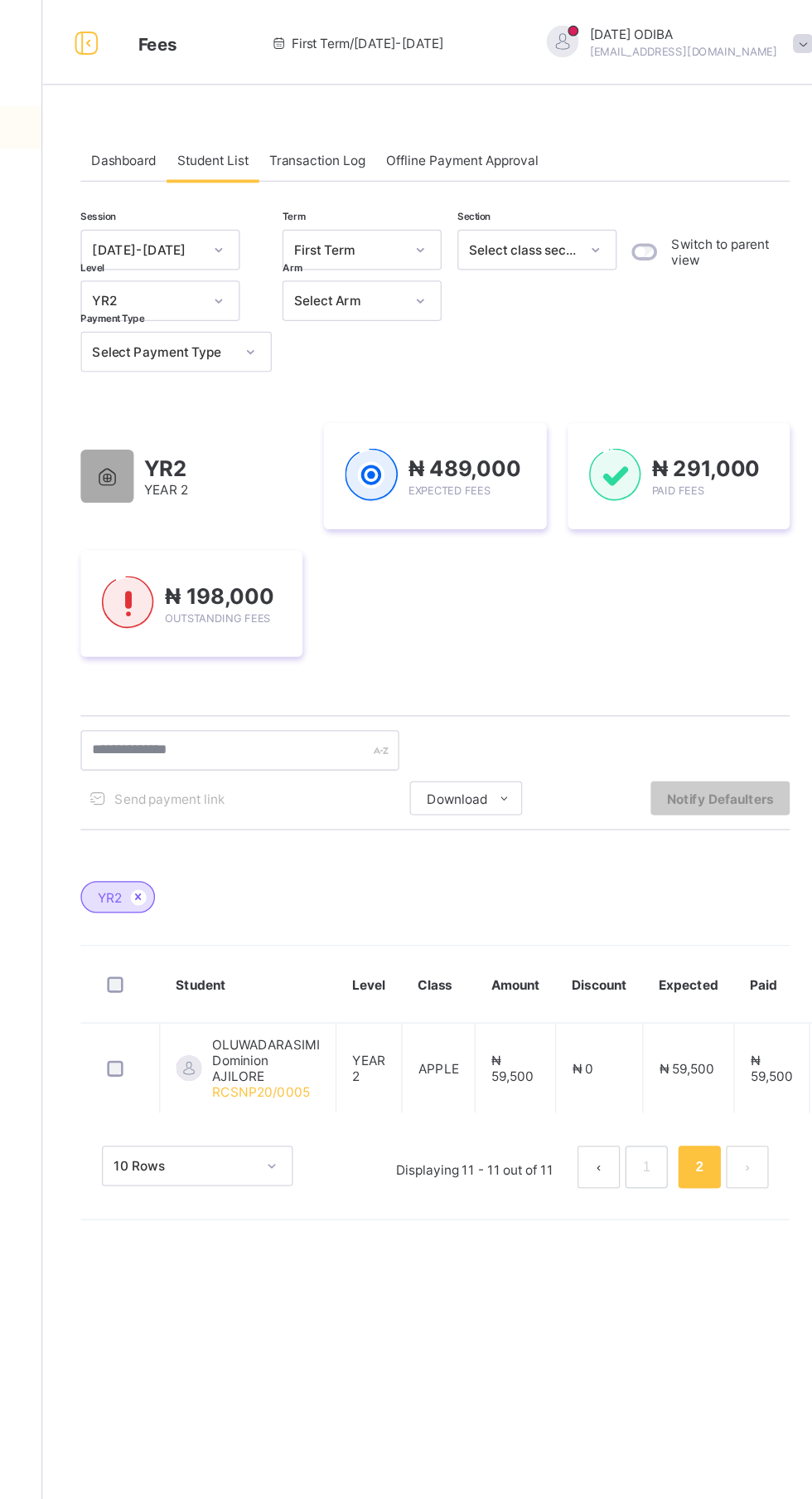
click at [272, 700] on icon at bounding box center [274, 700] width 14 height 10
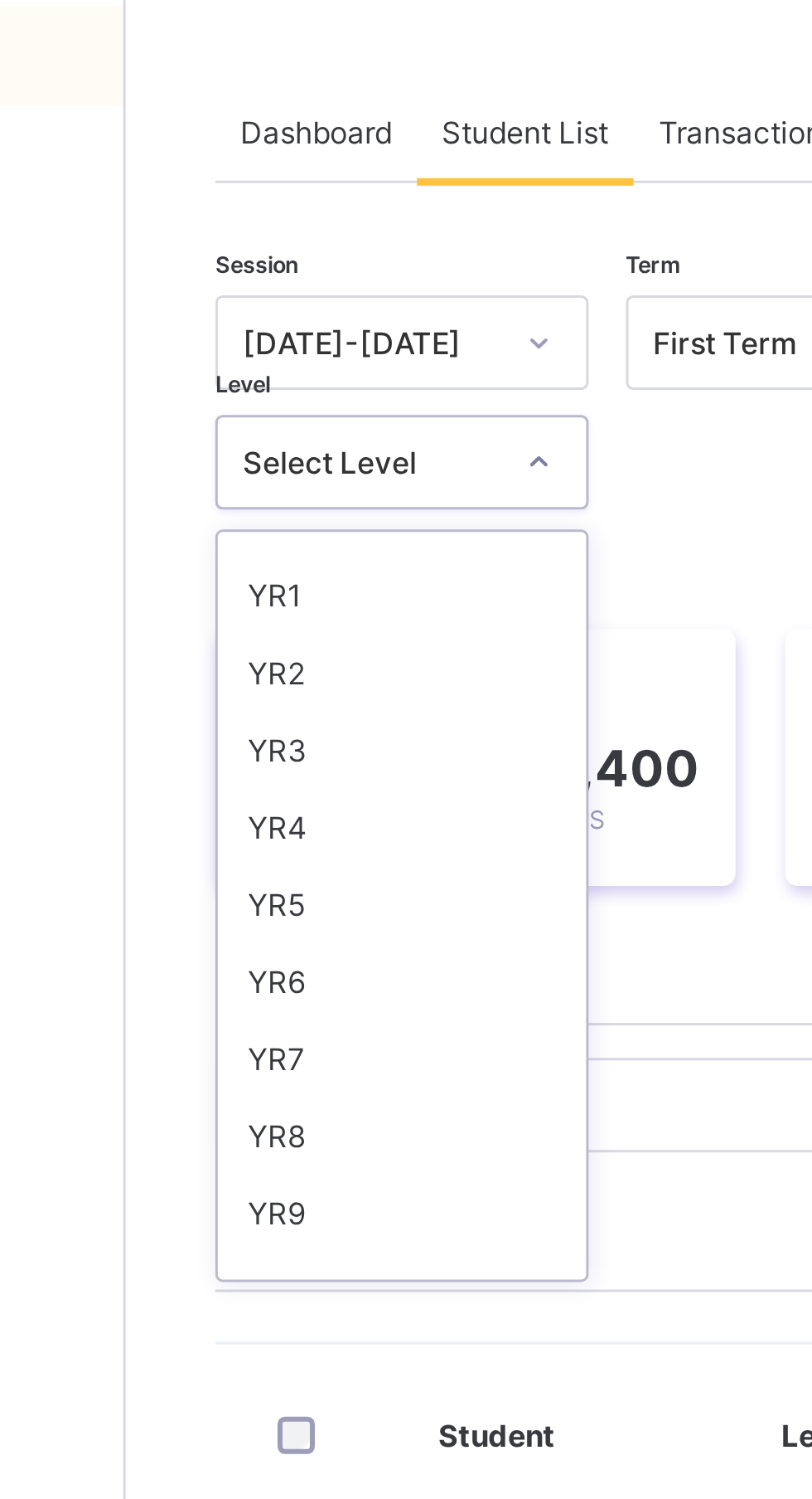
scroll to position [110, 0]
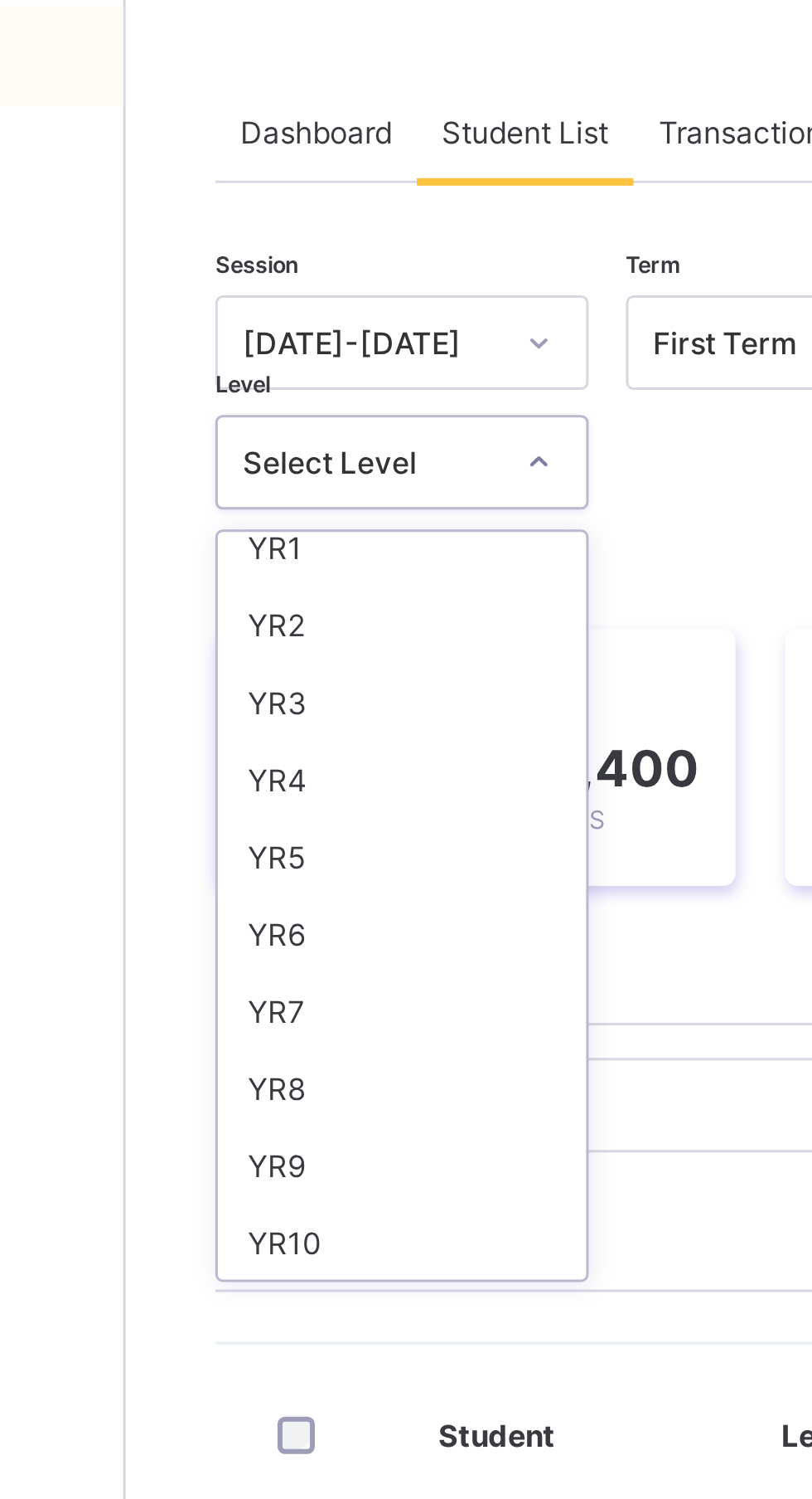
click at [267, 317] on div "YR3" at bounding box center [290, 315] width 122 height 26
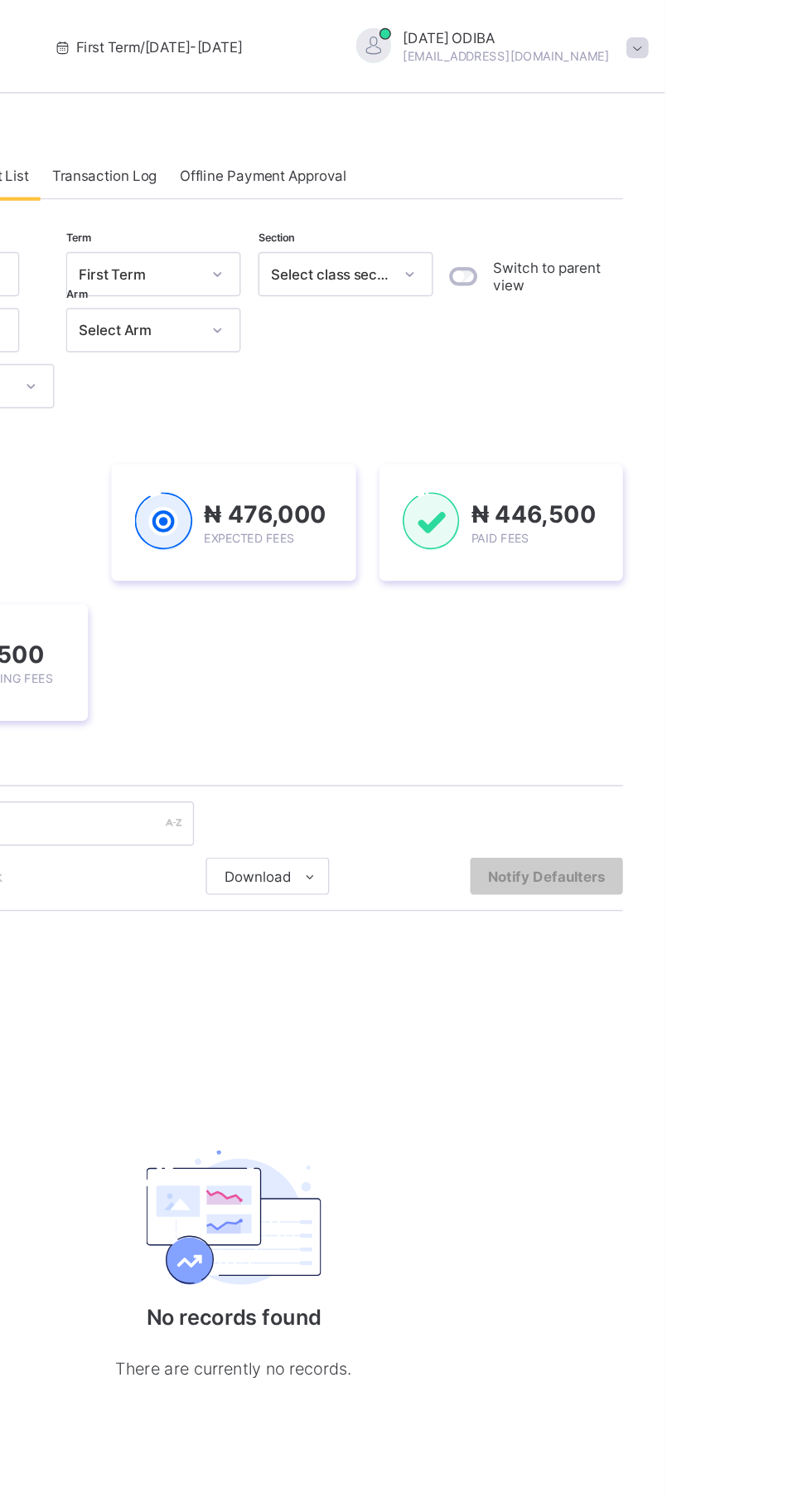
scroll to position [0, 0]
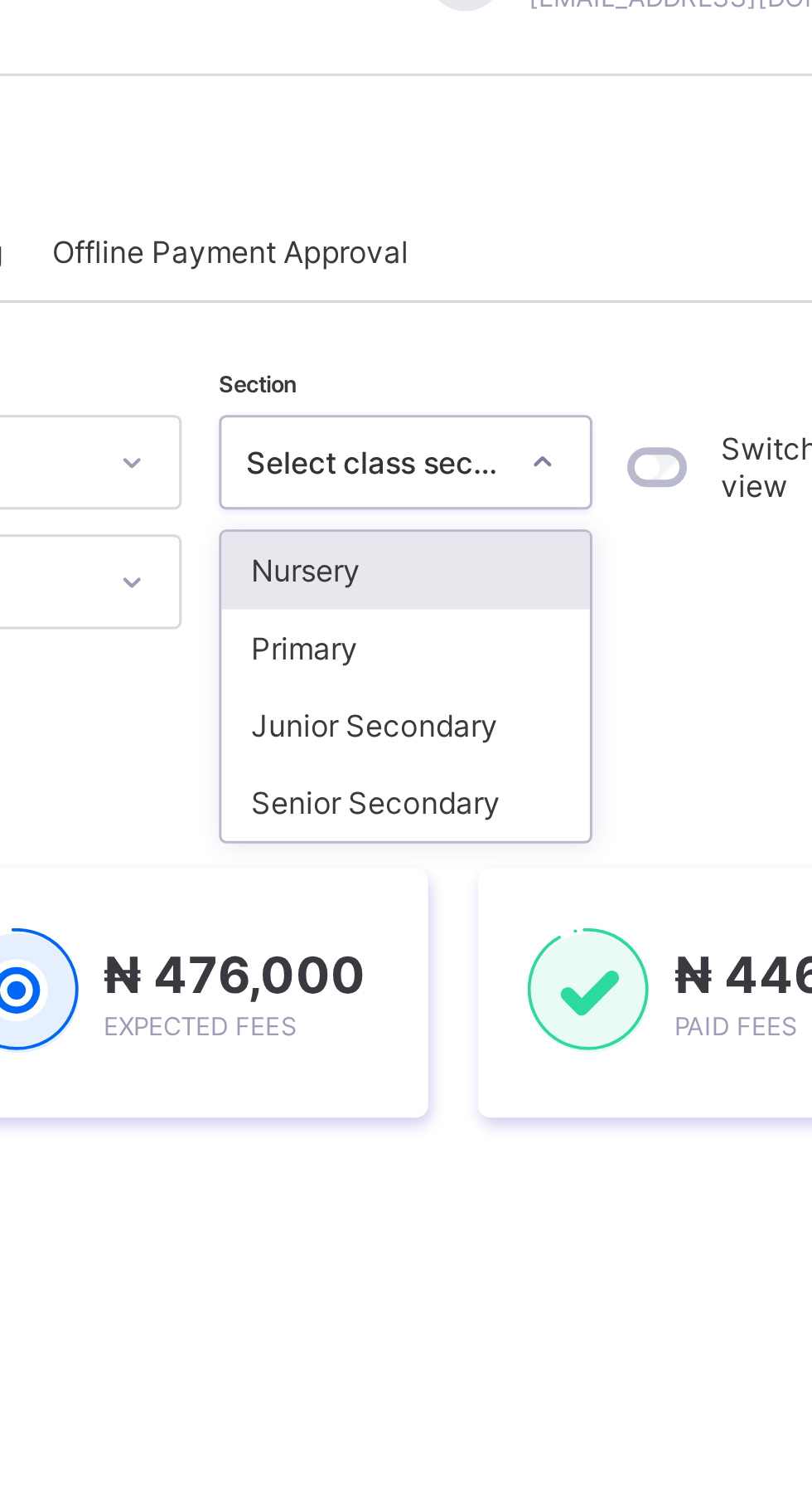
click at [574, 257] on div "Primary" at bounding box center [585, 257] width 122 height 26
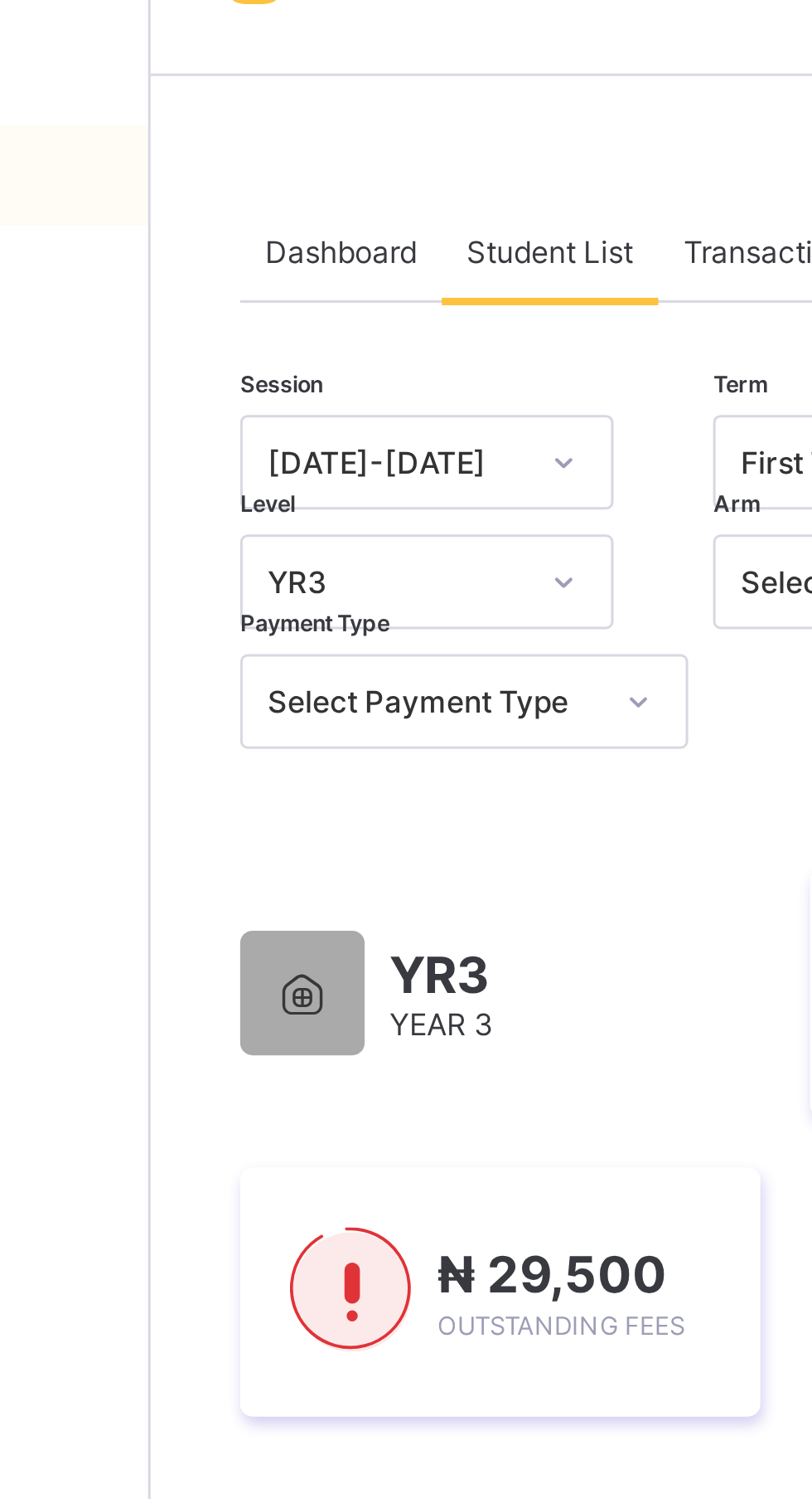
click at [188, 278] on div "Fees Help Configuration" at bounding box center [99, 782] width 199 height 1433
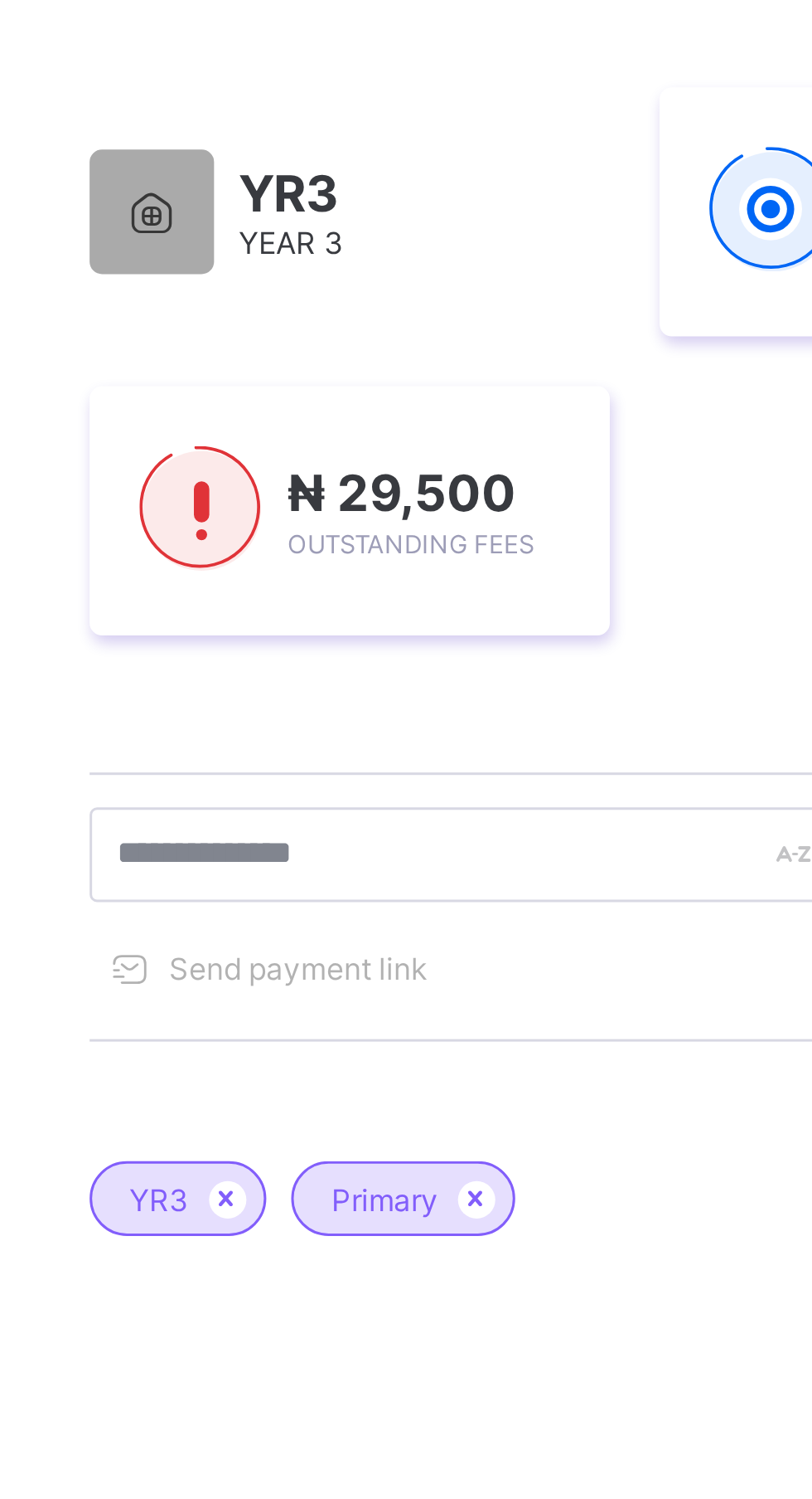
click at [358, 700] on icon at bounding box center [358, 700] width 14 height 10
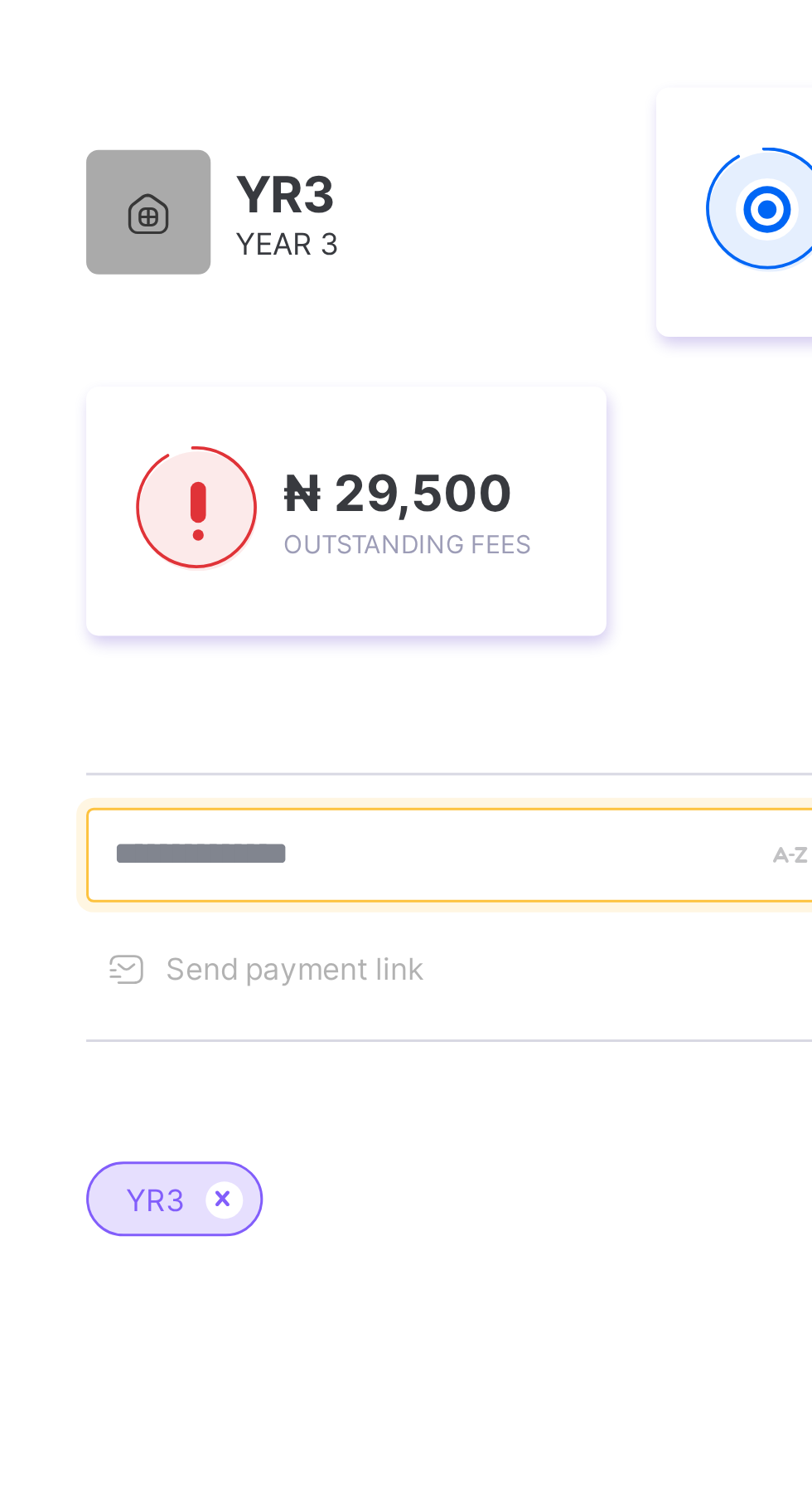
click at [422, 579] on input "text" at bounding box center [353, 586] width 249 height 32
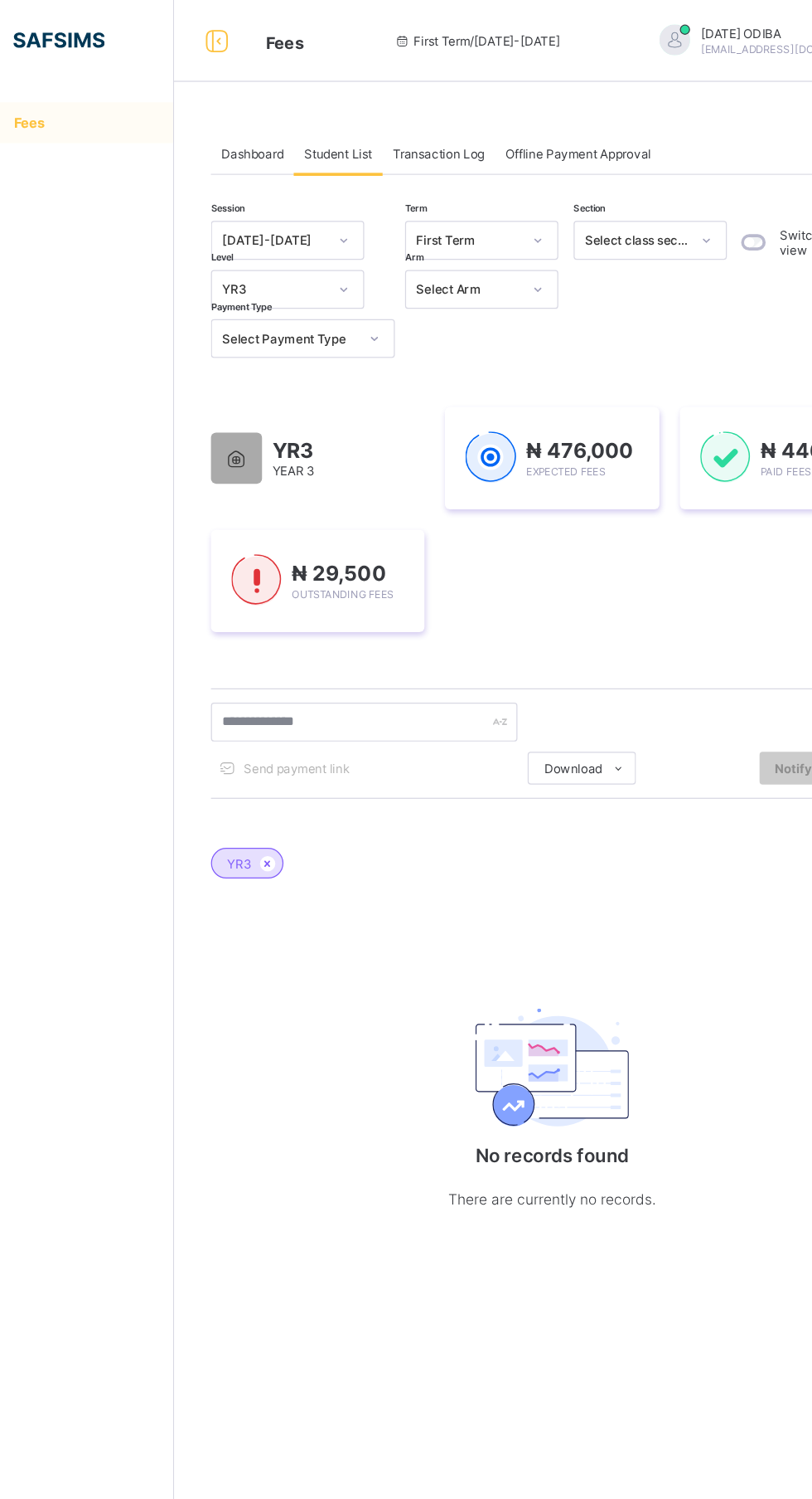
click at [295, 384] on span "YEAR 3" at bounding box center [296, 382] width 34 height 12
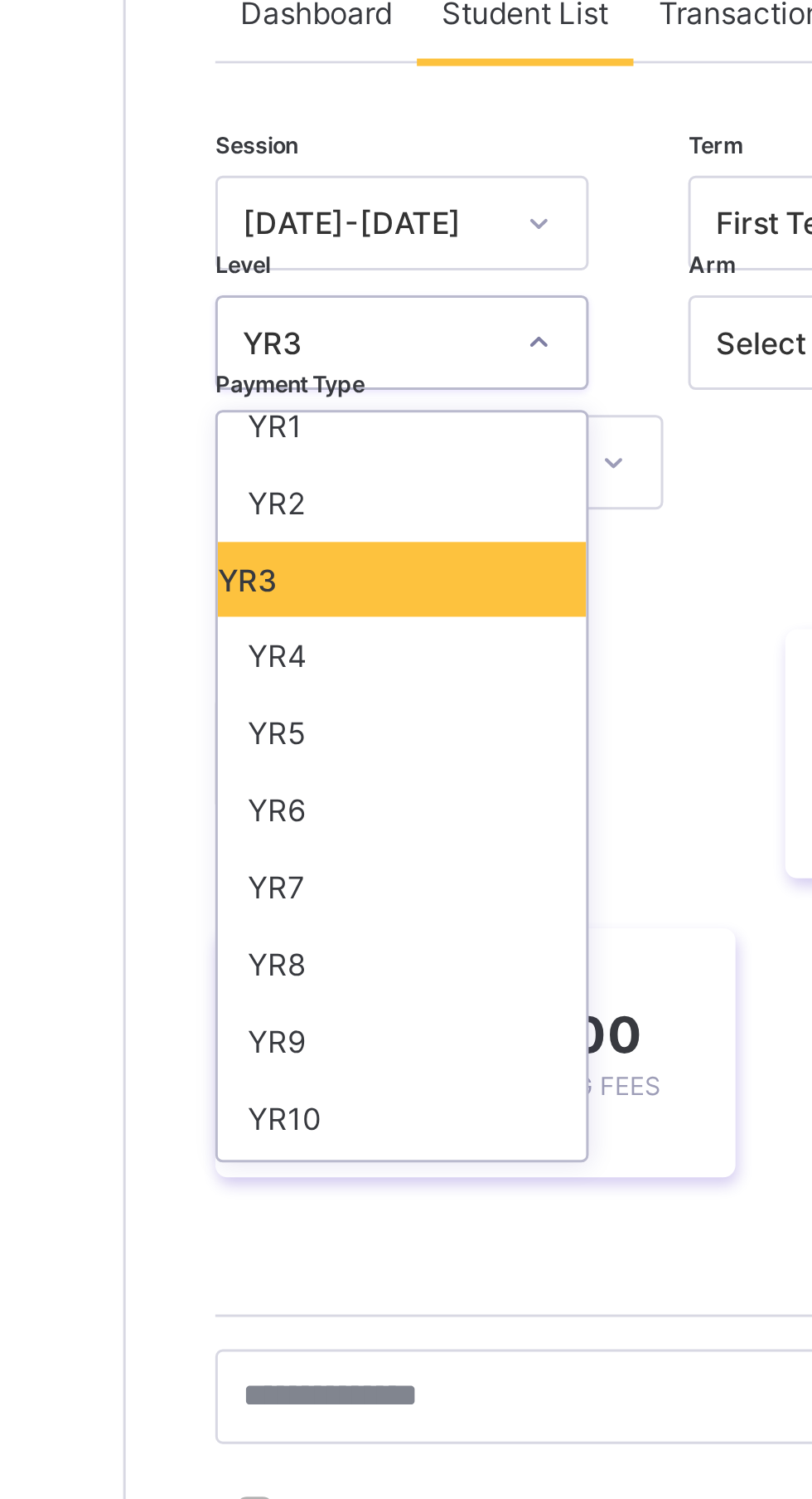
scroll to position [133, 0]
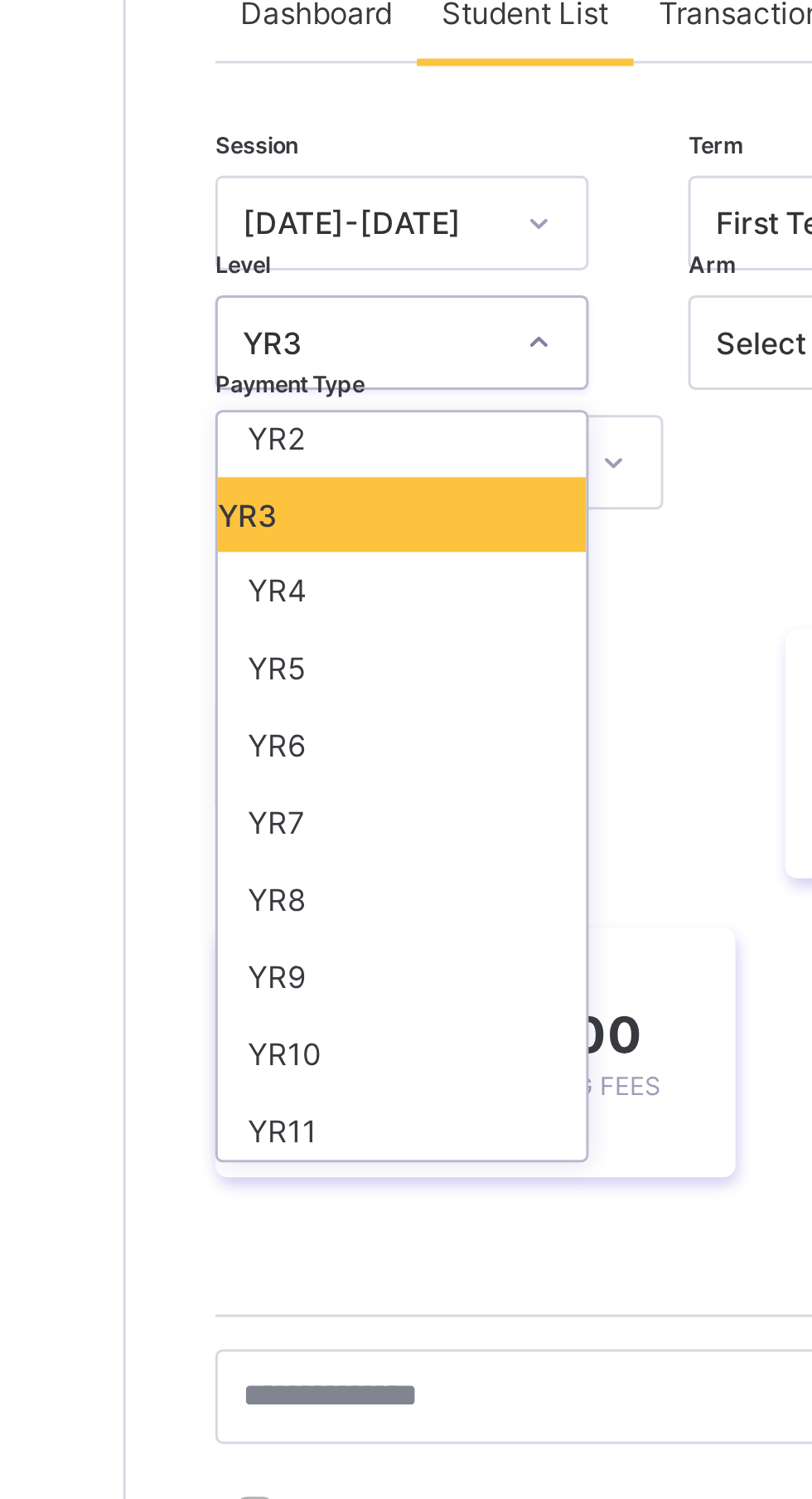
click at [291, 316] on div "YR4" at bounding box center [290, 317] width 122 height 26
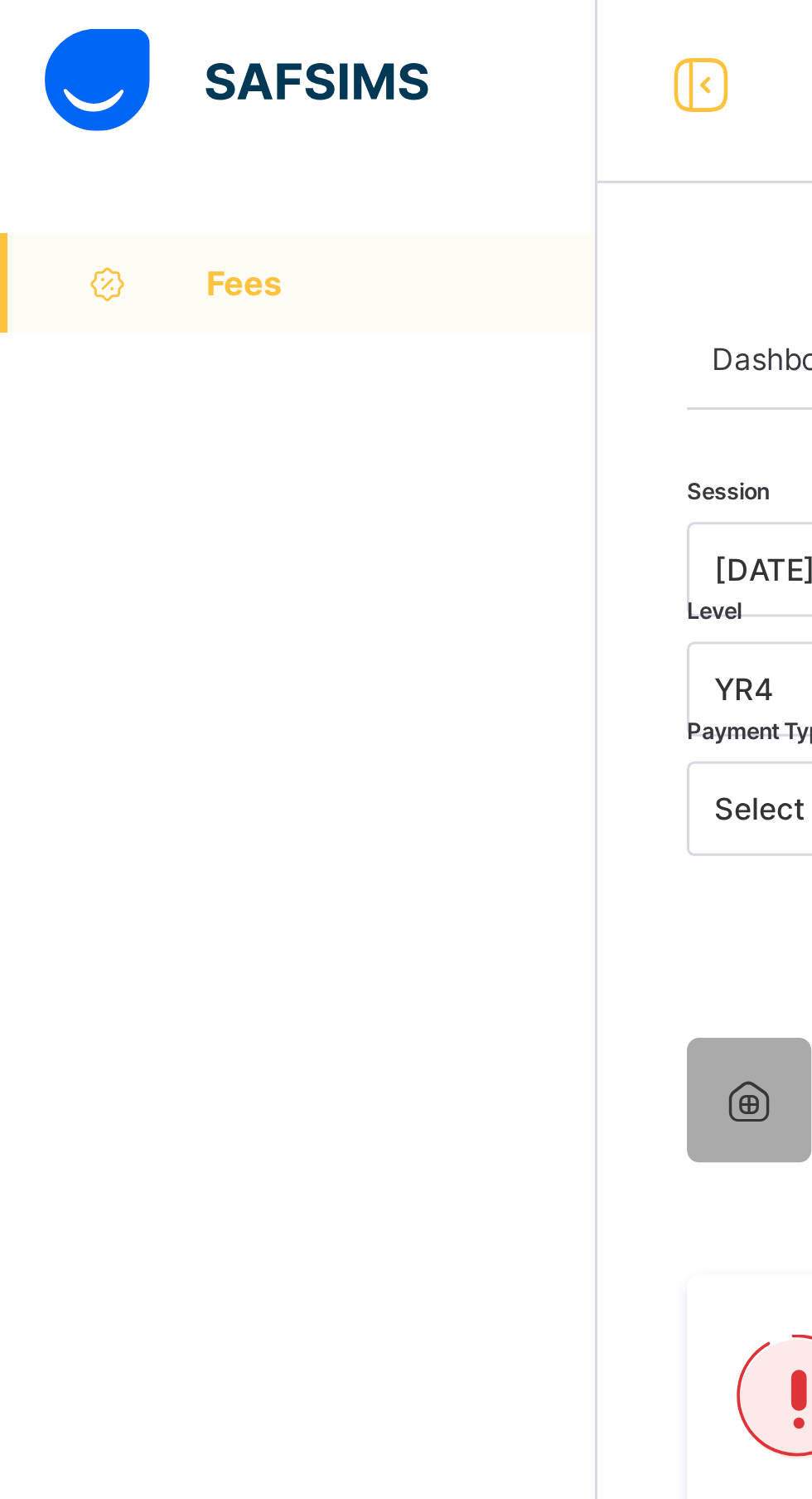
click at [50, 91] on link "Fees" at bounding box center [99, 99] width 199 height 33
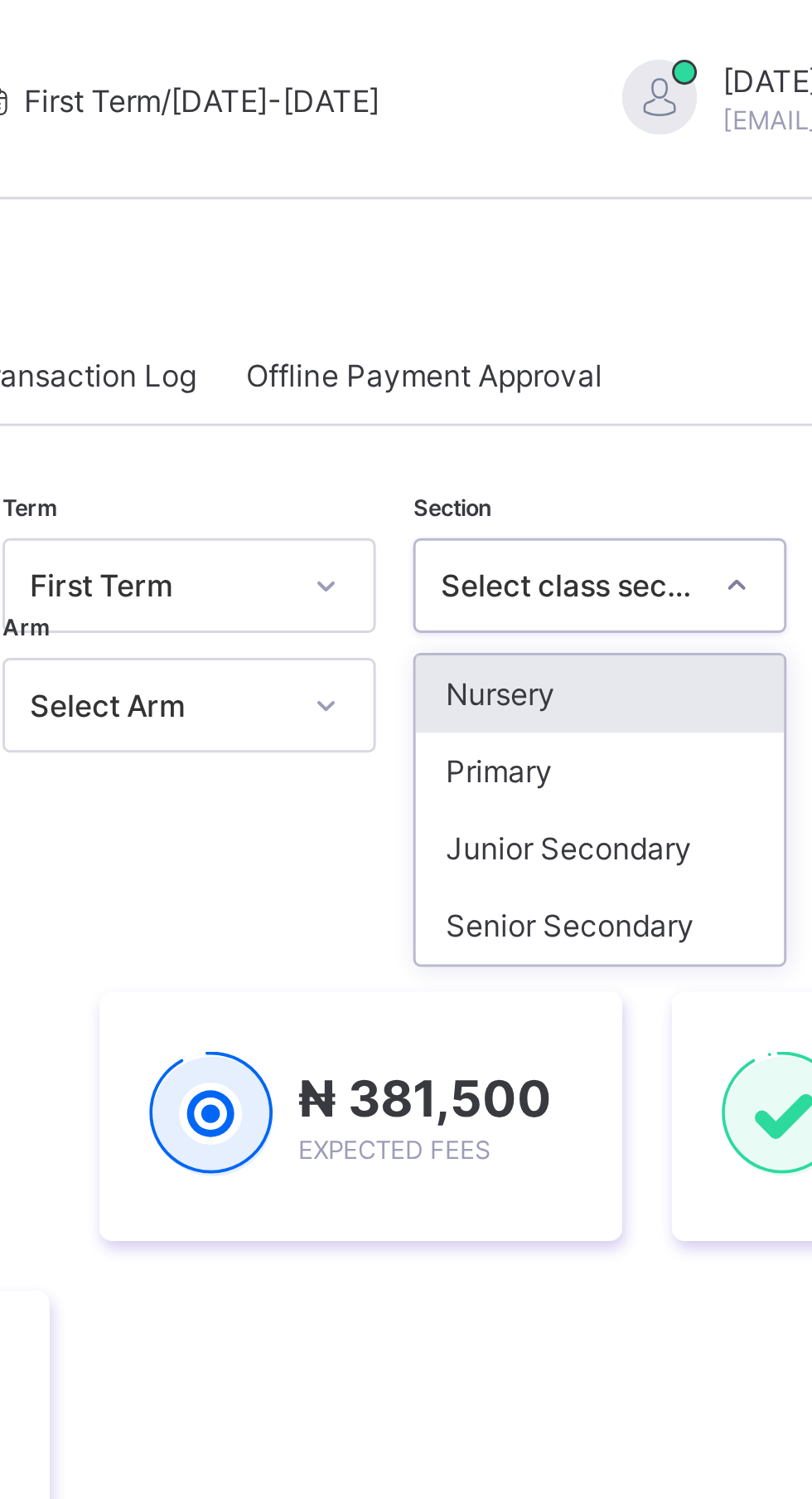
click at [572, 264] on div "Primary" at bounding box center [585, 257] width 122 height 26
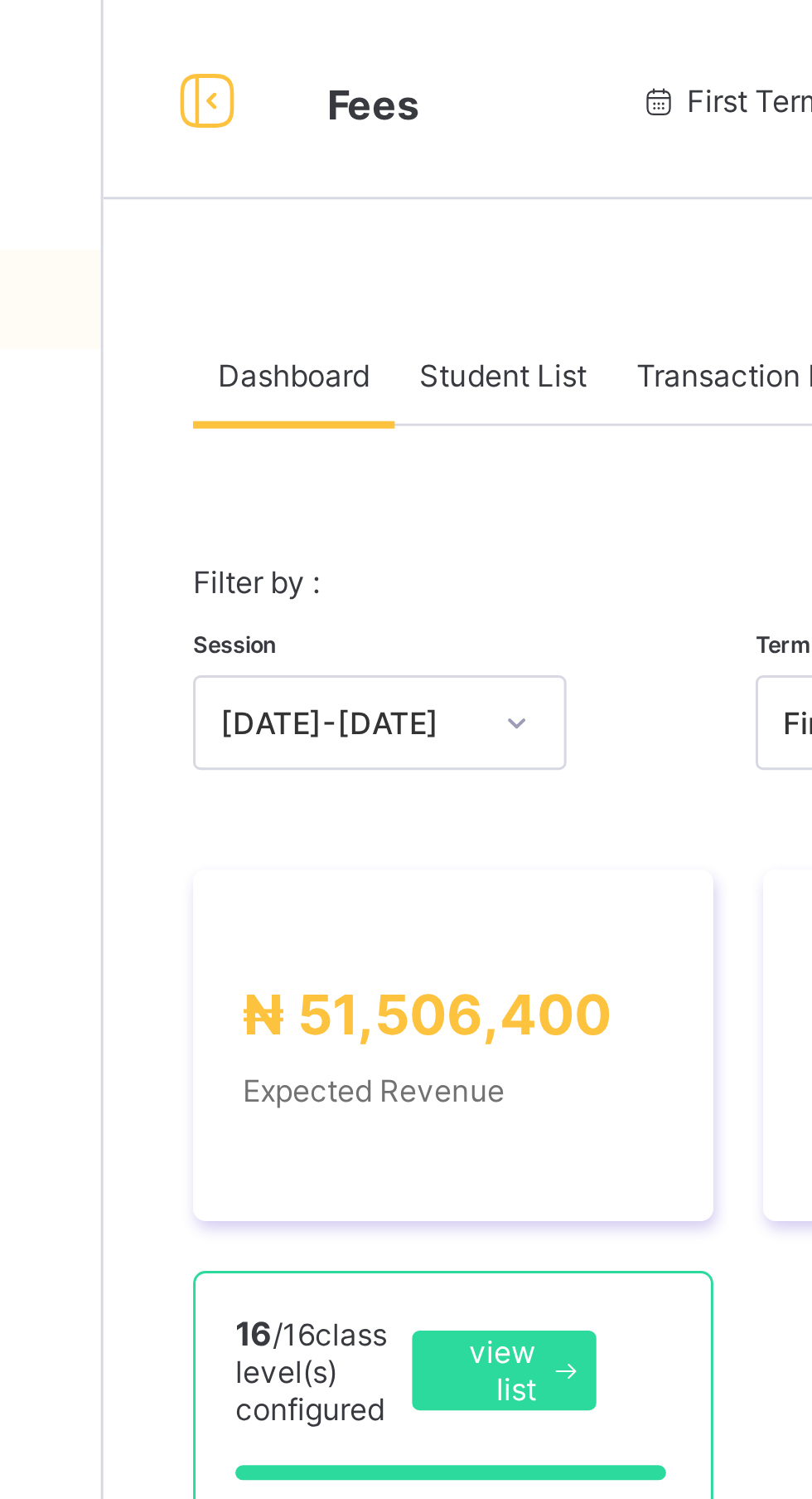
click at [349, 128] on span "Student List" at bounding box center [332, 125] width 55 height 12
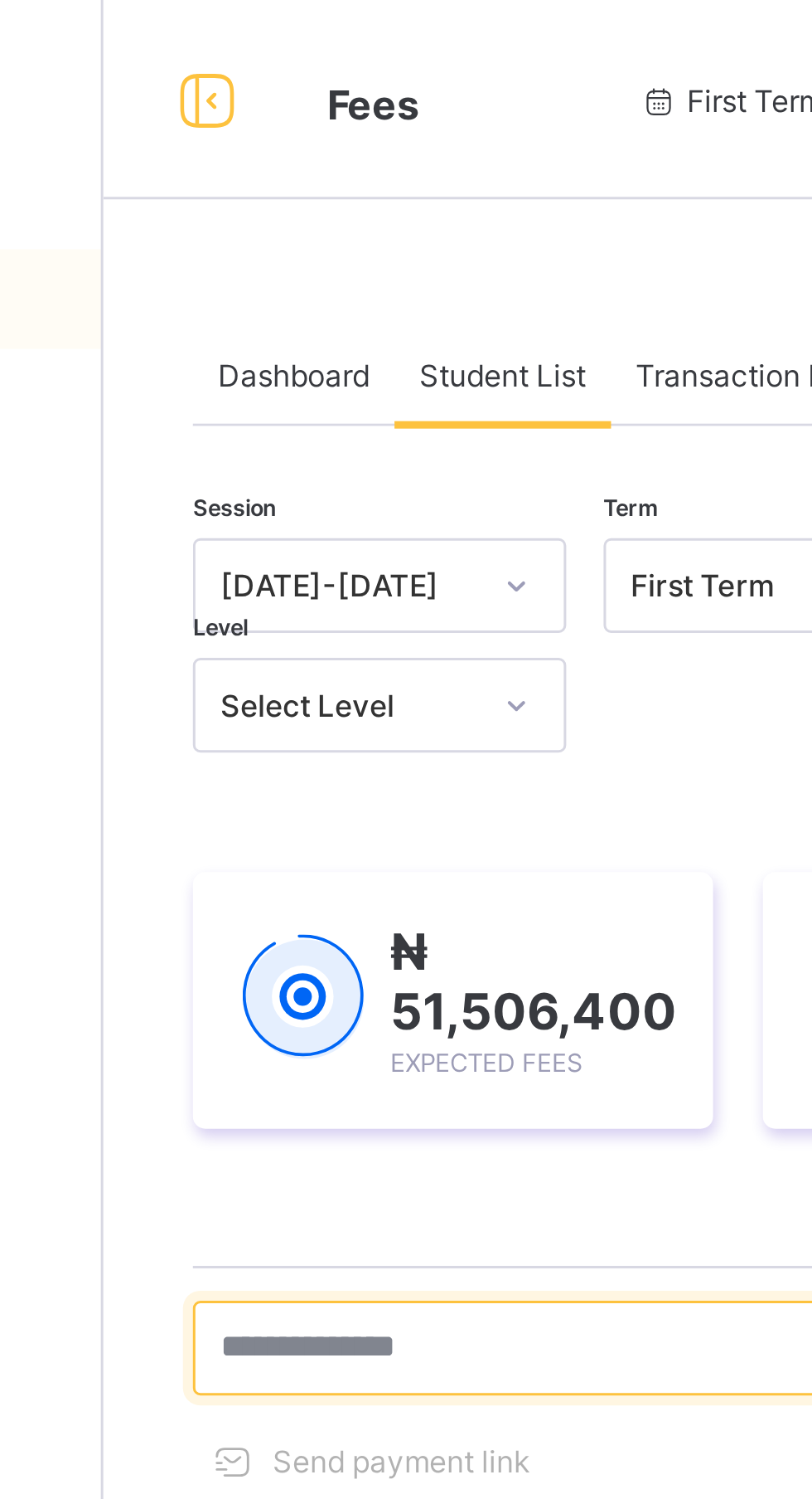
click at [327, 452] on input "text" at bounding box center [353, 448] width 249 height 32
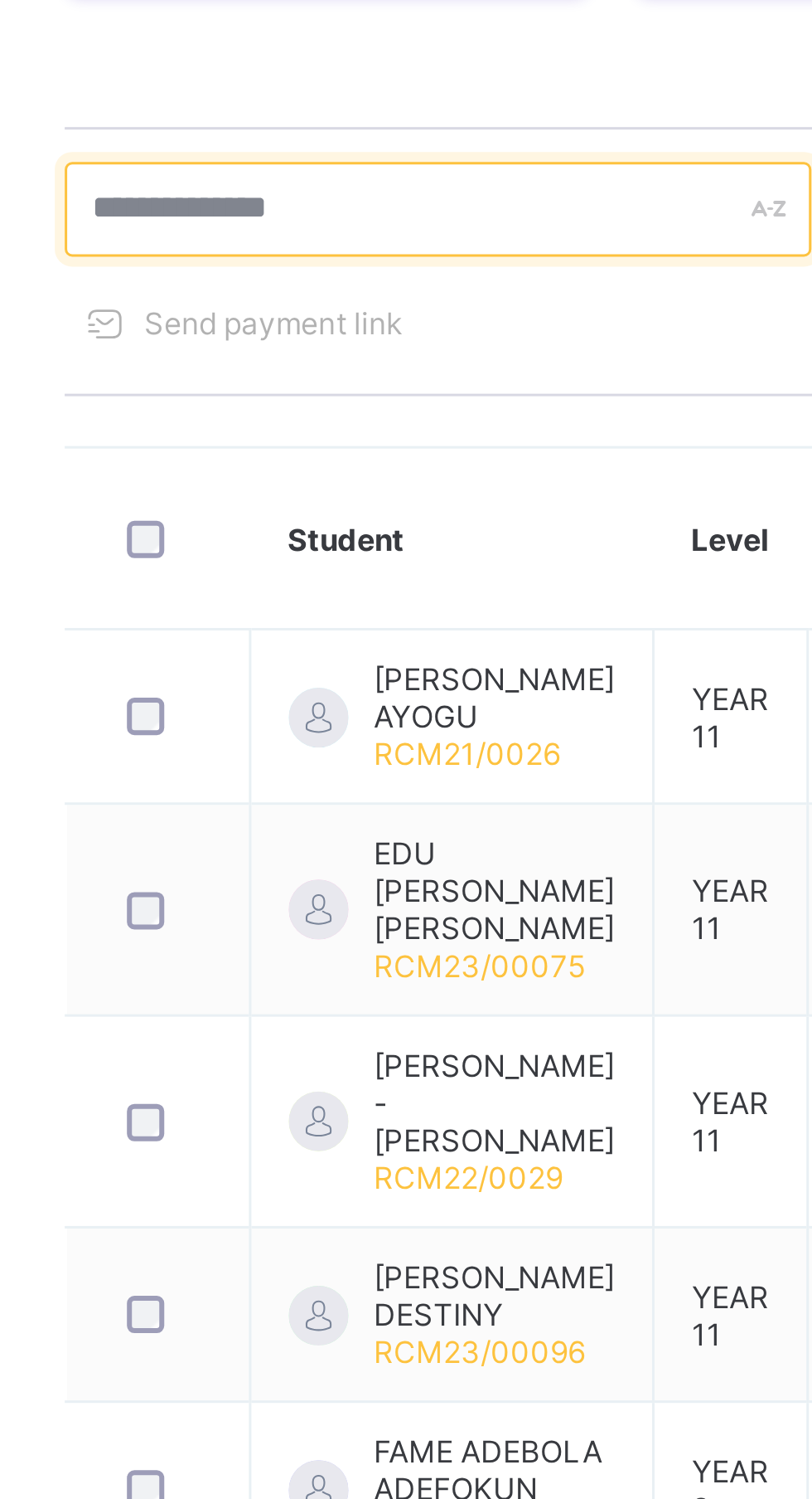
click at [248, 453] on input "text" at bounding box center [353, 448] width 249 height 32
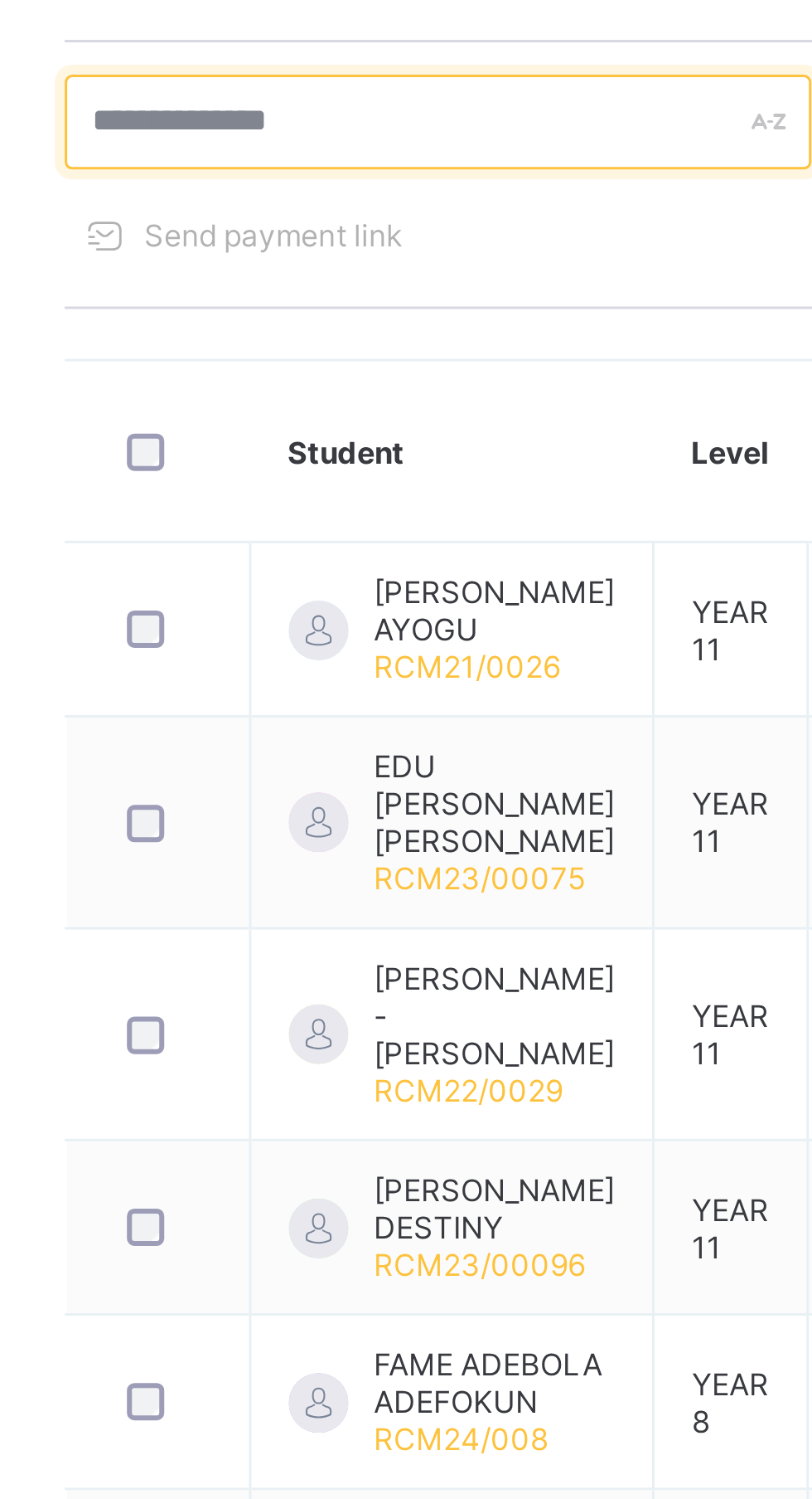
type input "*"
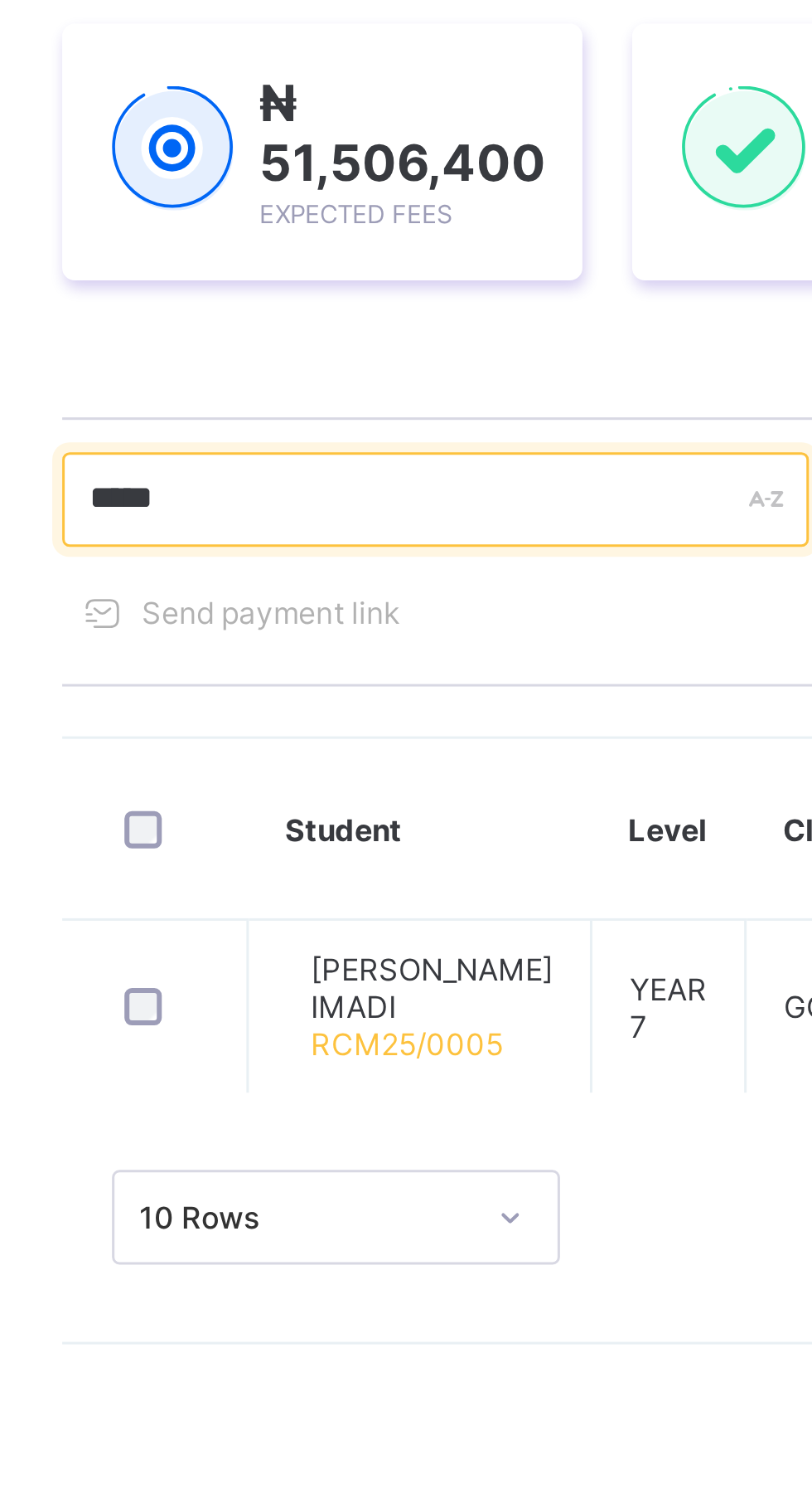
click at [362, 452] on input "*****" at bounding box center [353, 448] width 249 height 32
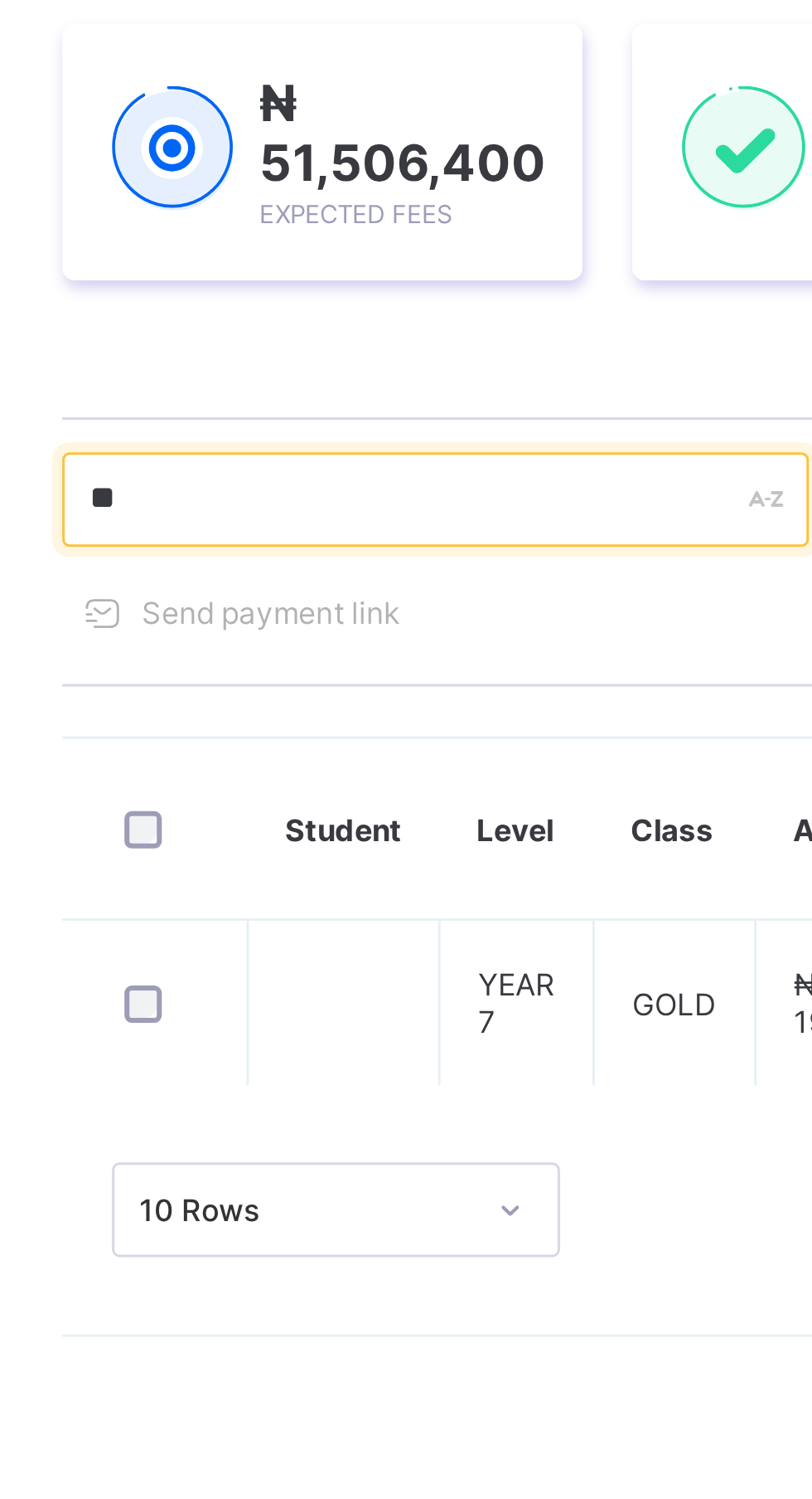
type input "*"
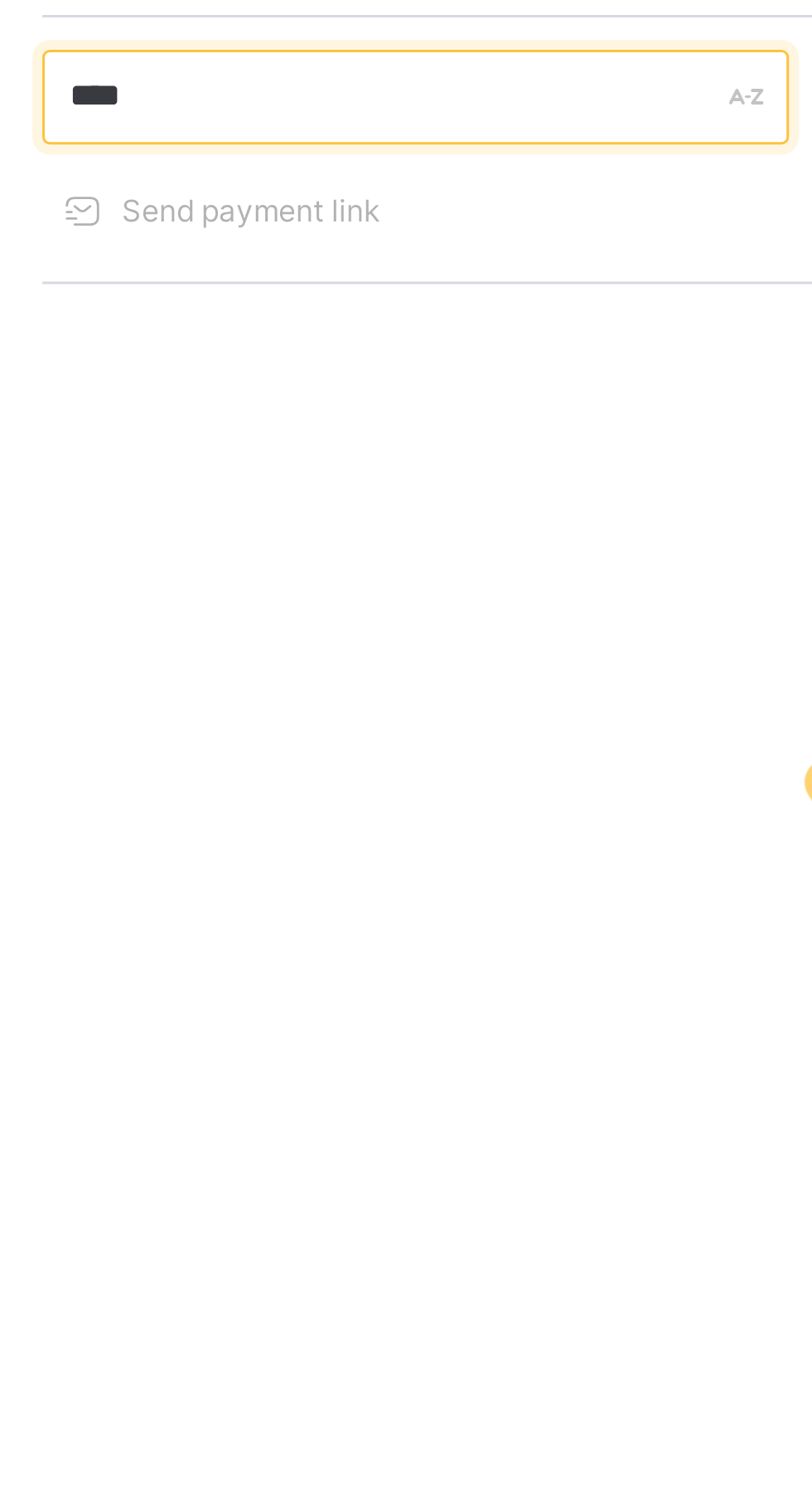
click at [415, 444] on input "****" at bounding box center [353, 448] width 249 height 32
click at [309, 450] on input "**" at bounding box center [353, 448] width 249 height 32
type input "*"
click at [299, 448] on input "text" at bounding box center [353, 448] width 249 height 32
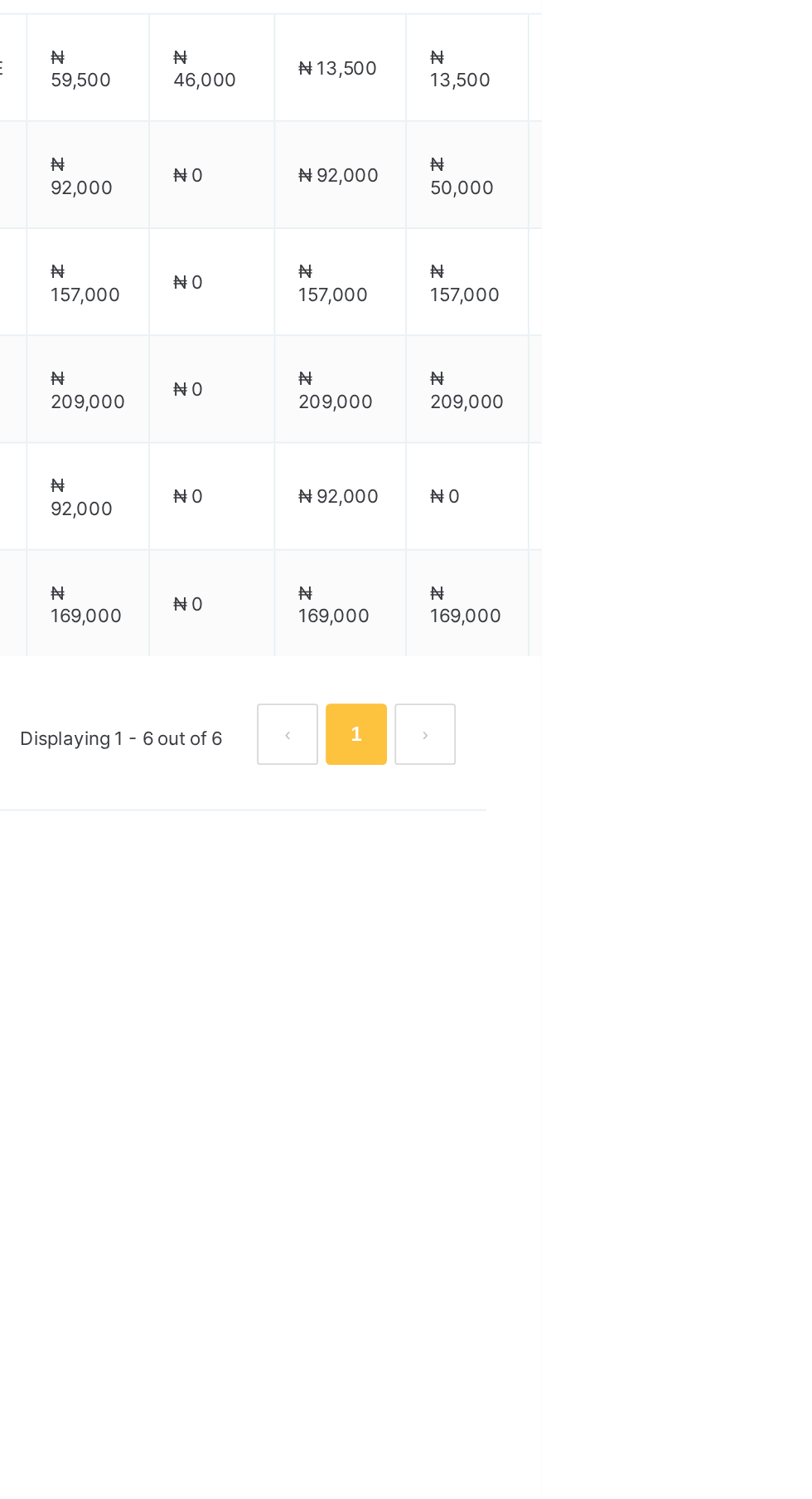
type input "*******"
click at [713, 936] on div "10 Rows Displaying 1 - 6 out of 6 1" at bounding box center [505, 970] width 553 height 83
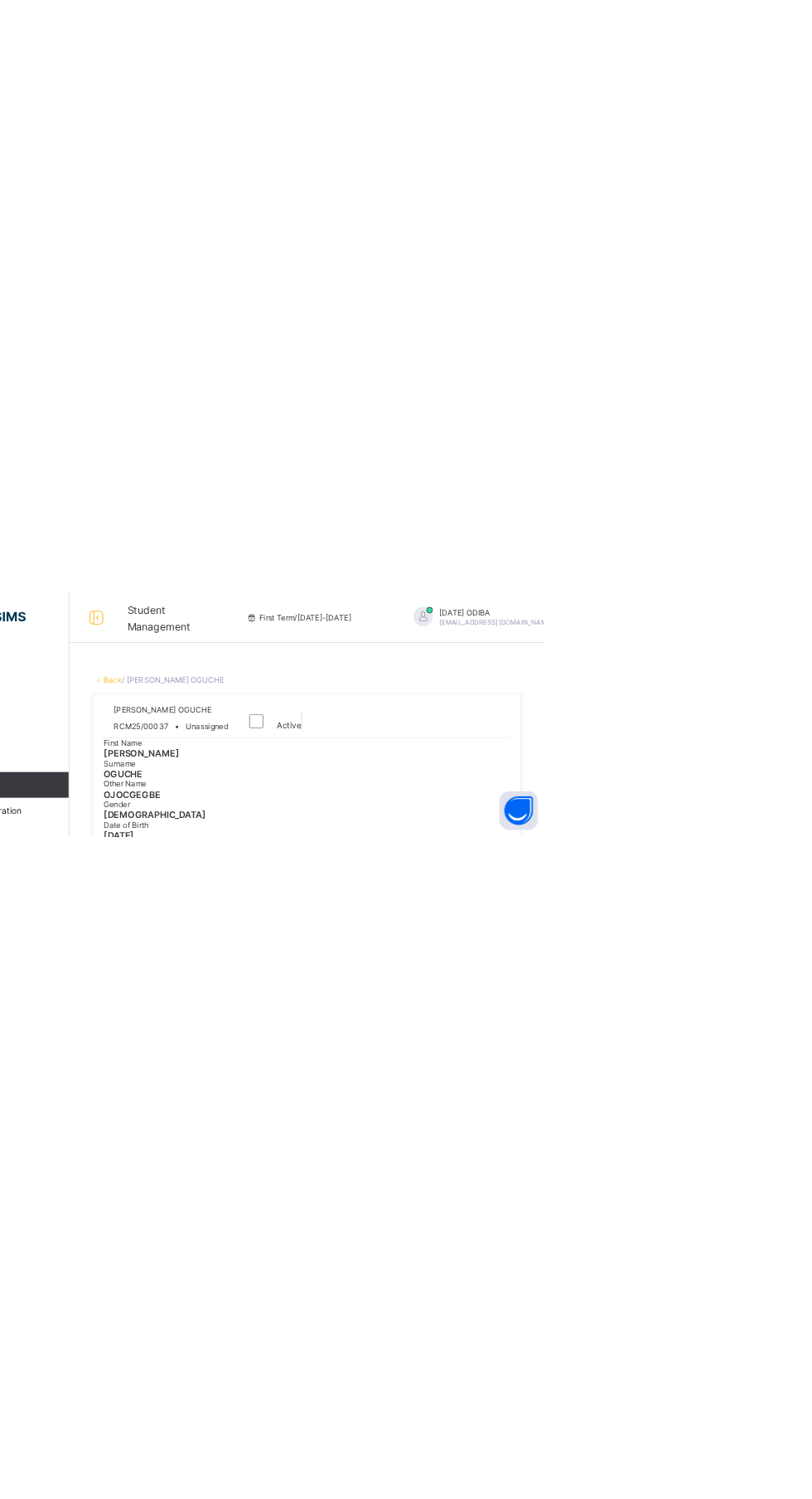
scroll to position [0, 23]
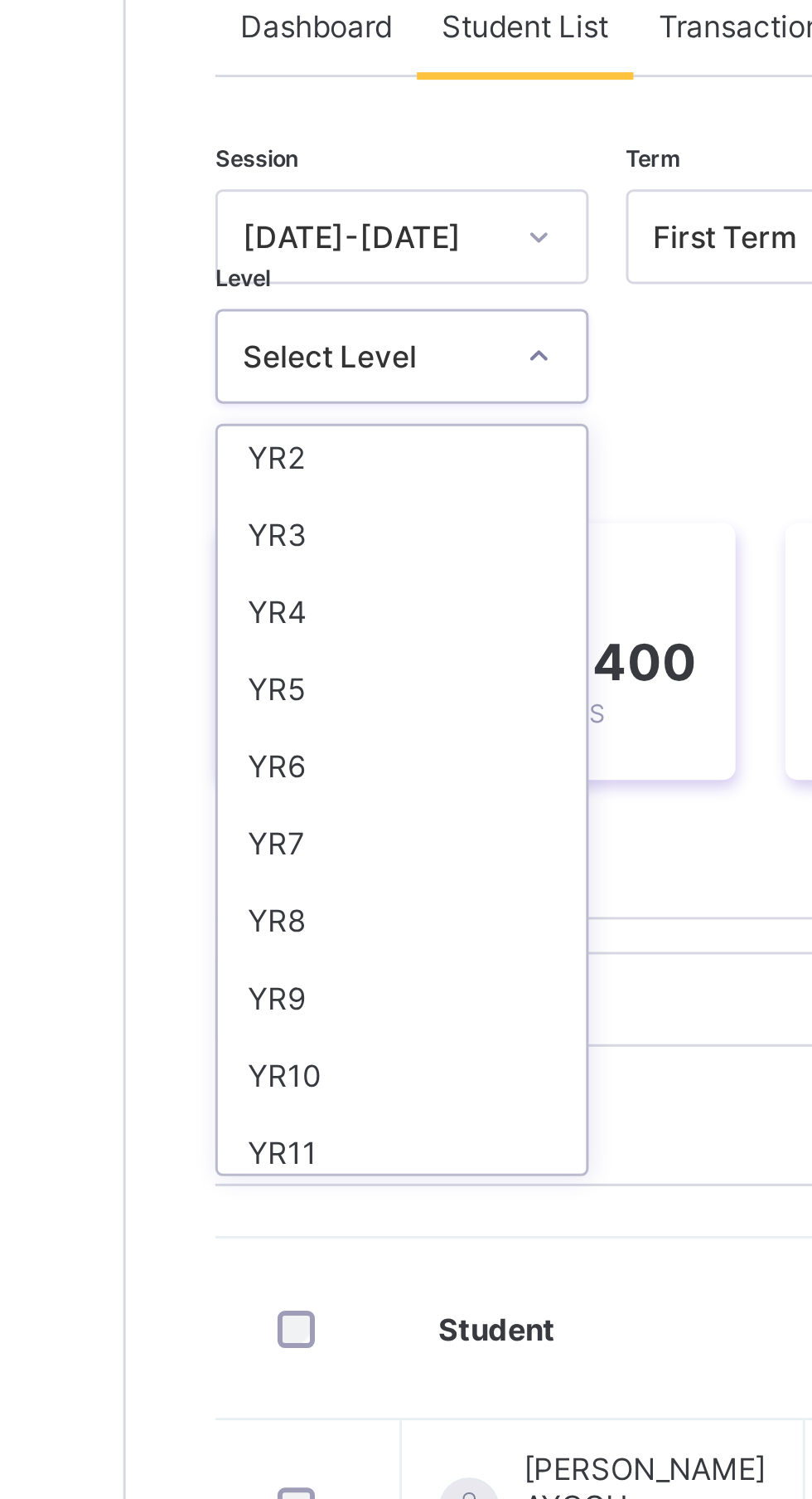
scroll to position [132, 0]
click at [296, 292] on div "YR3" at bounding box center [290, 293] width 122 height 26
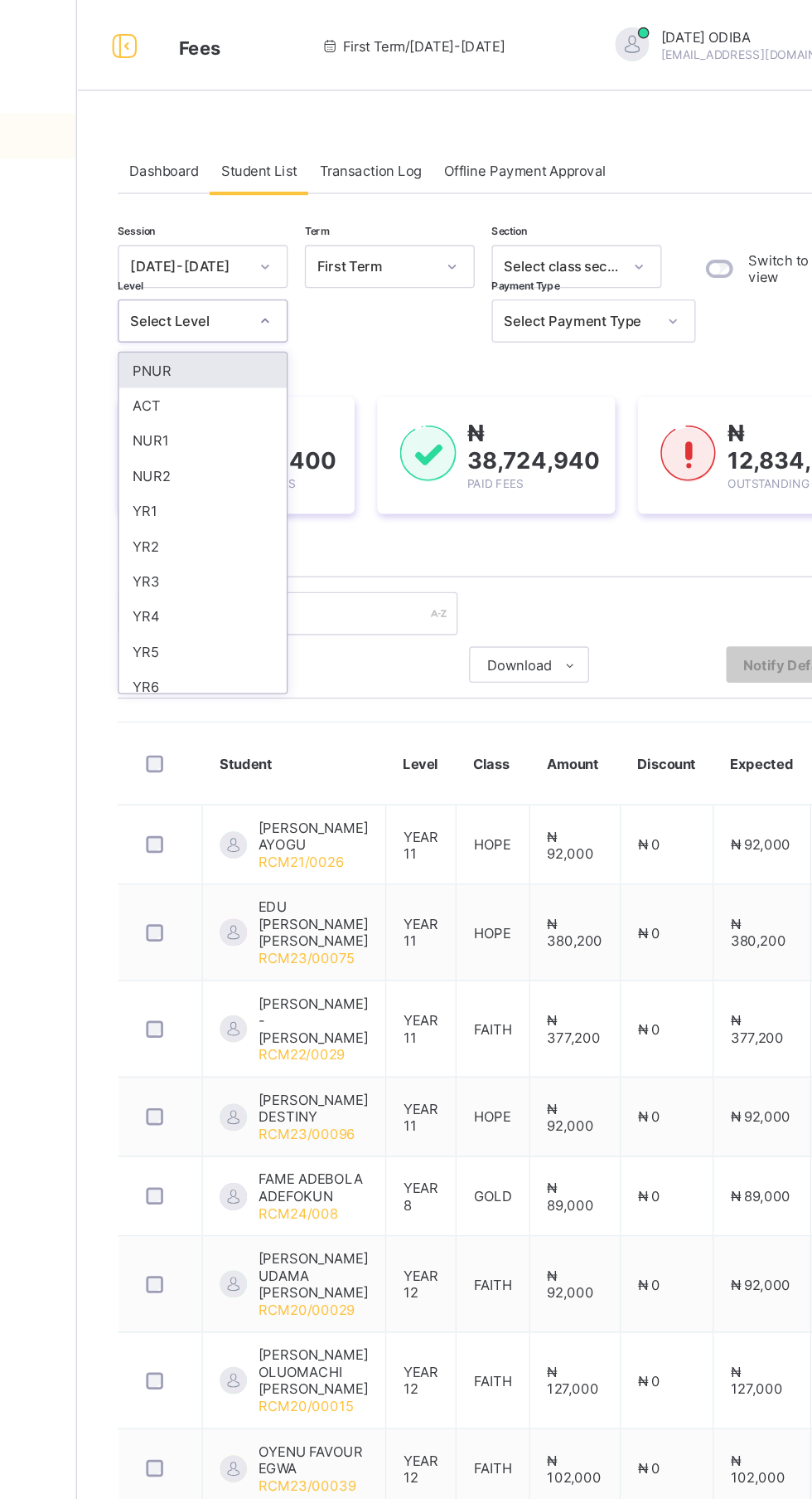
click at [273, 448] on div "YR4" at bounding box center [290, 451] width 122 height 26
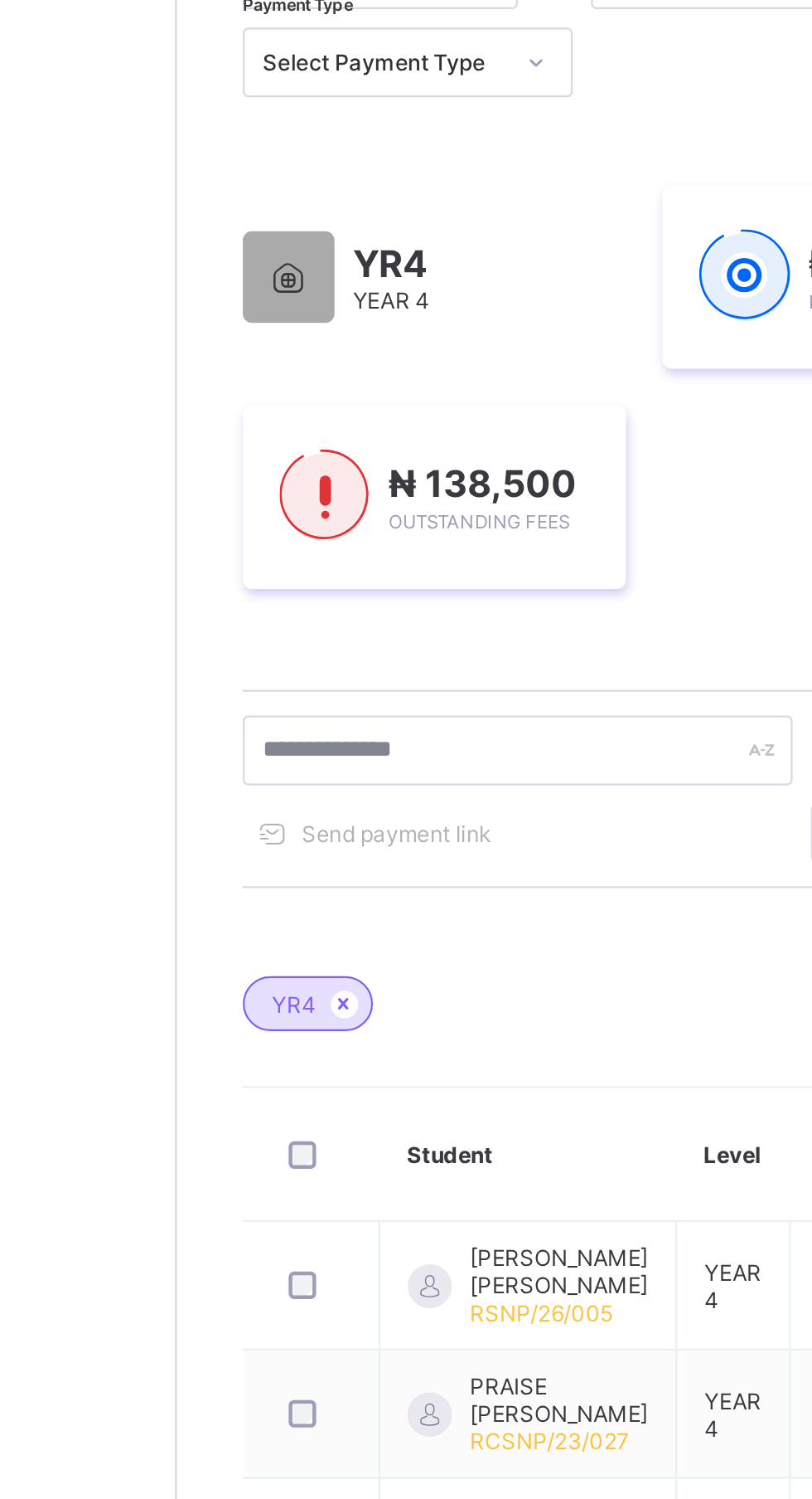
click at [167, 431] on div "Fees Help Configuration" at bounding box center [99, 782] width 199 height 1433
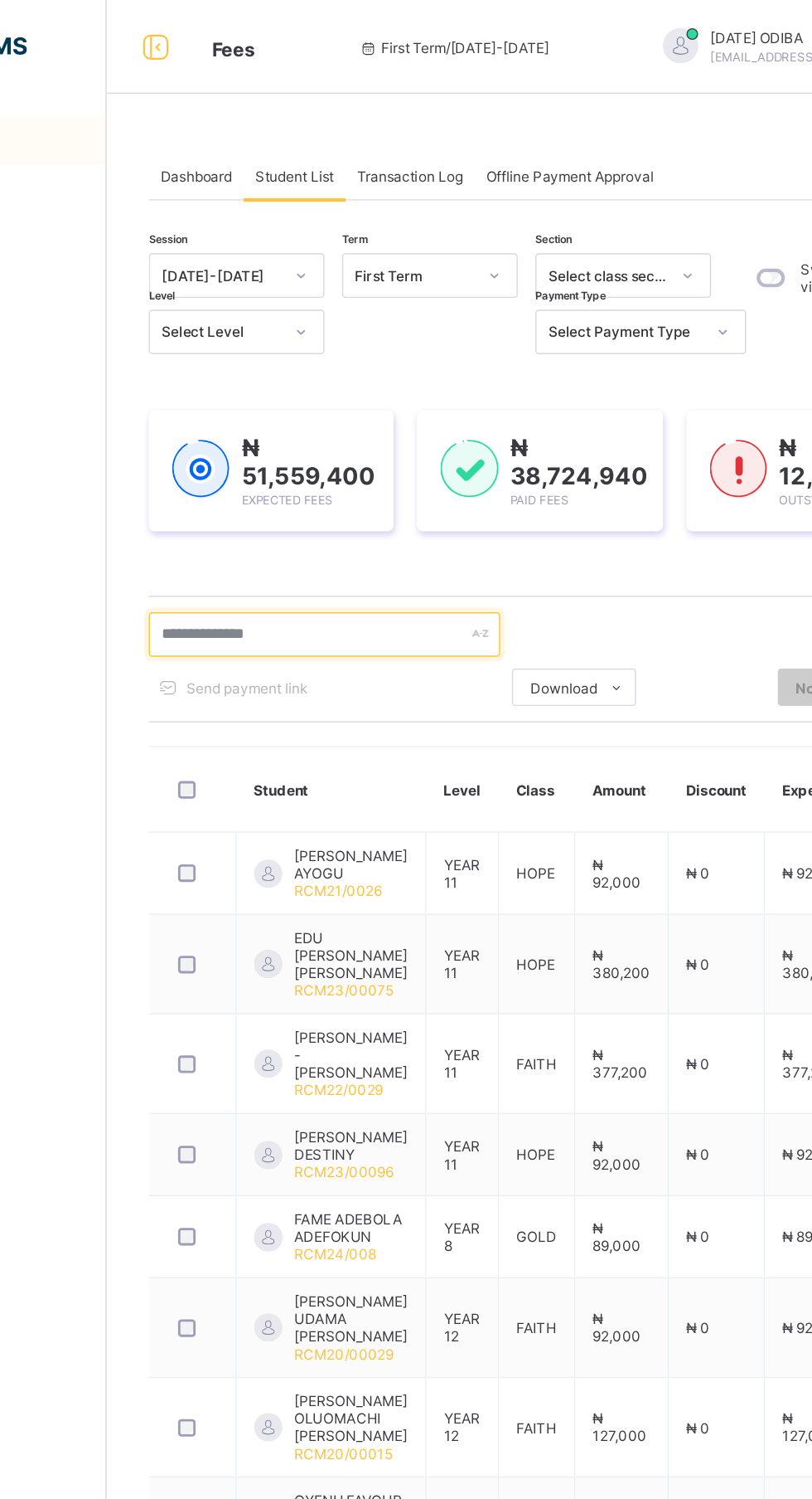
click at [313, 446] on input "text" at bounding box center [353, 448] width 249 height 32
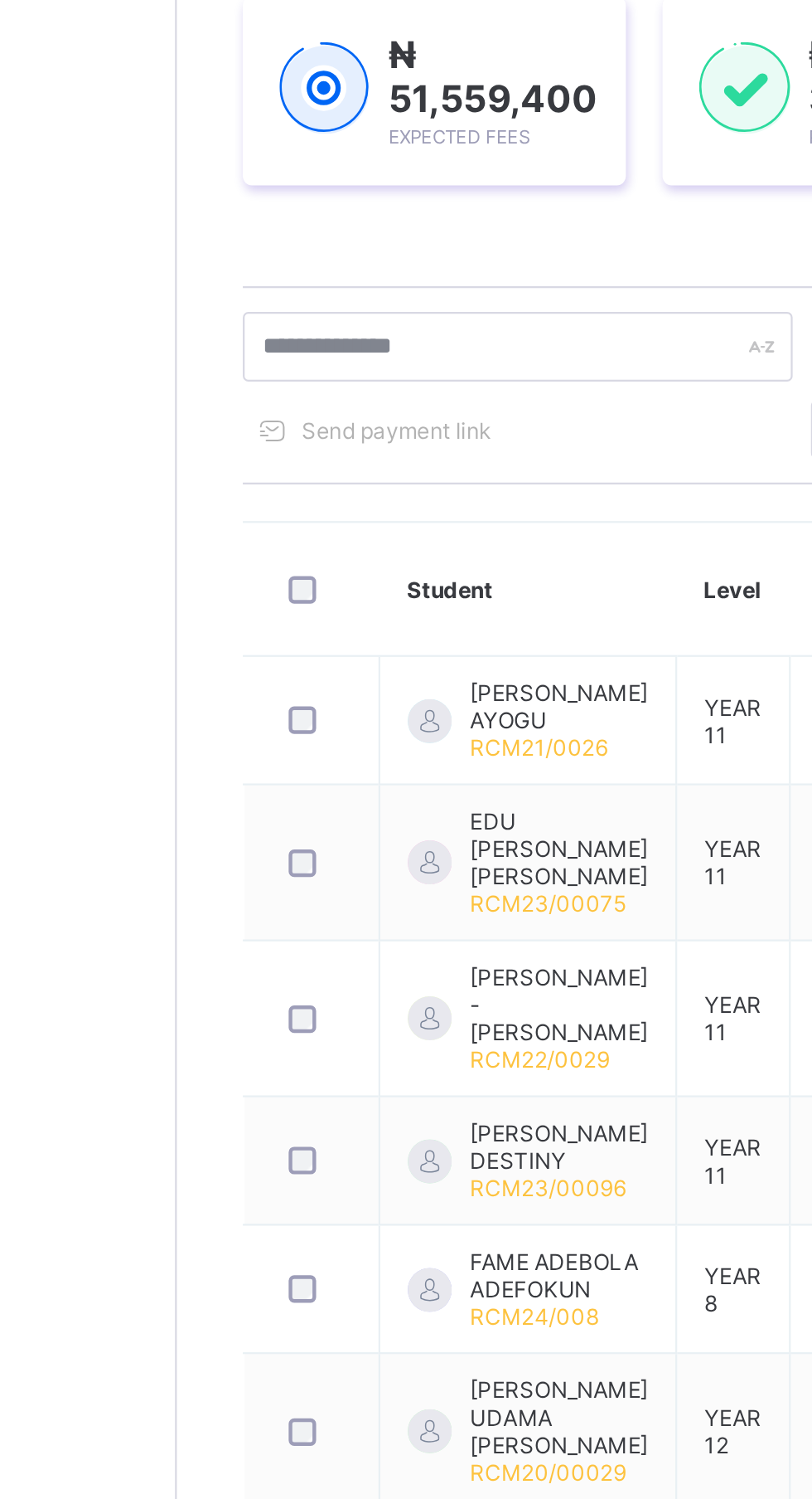
click at [153, 541] on div "Fees Help Configuration" at bounding box center [99, 782] width 199 height 1433
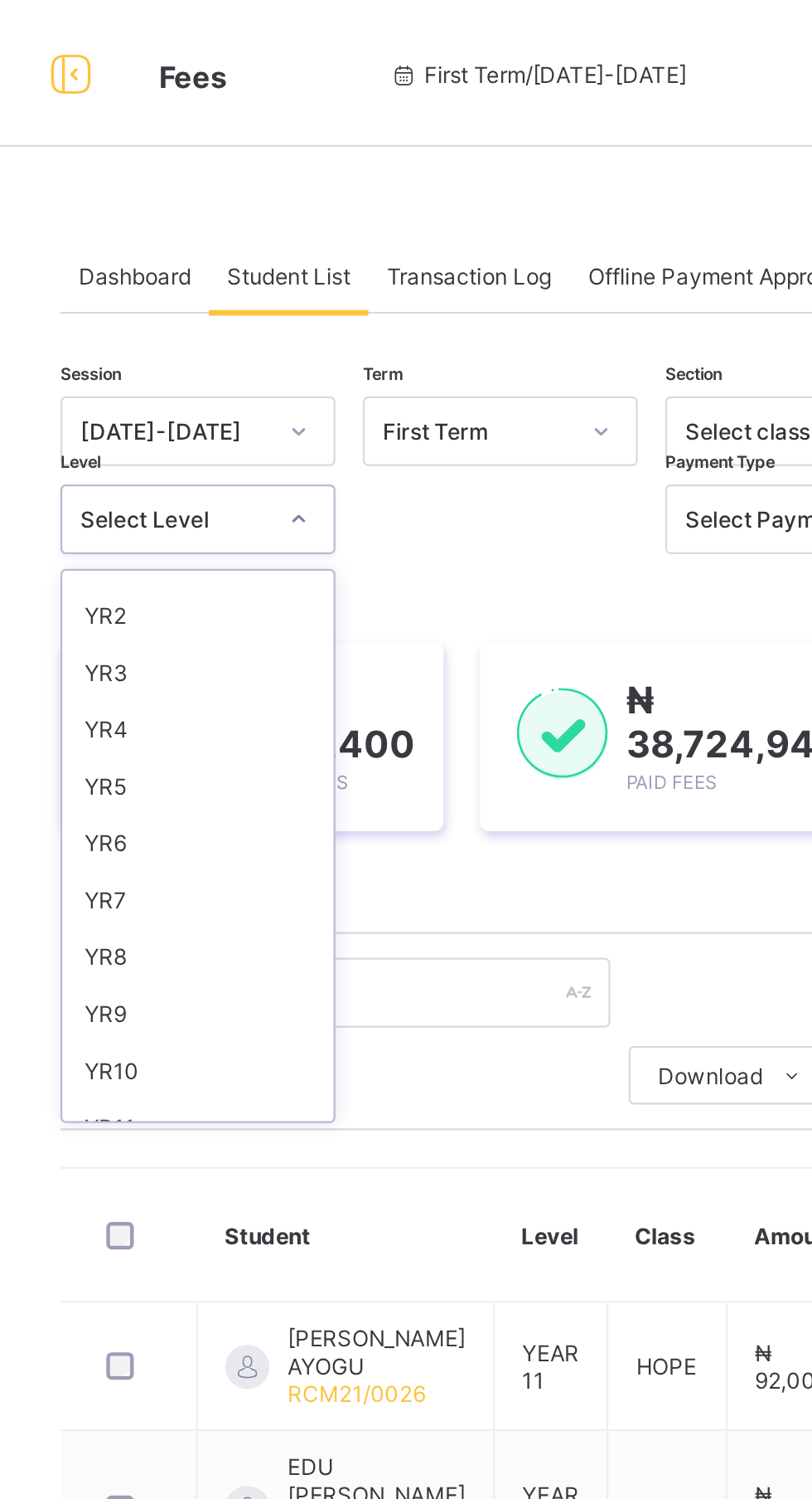
scroll to position [156, 0]
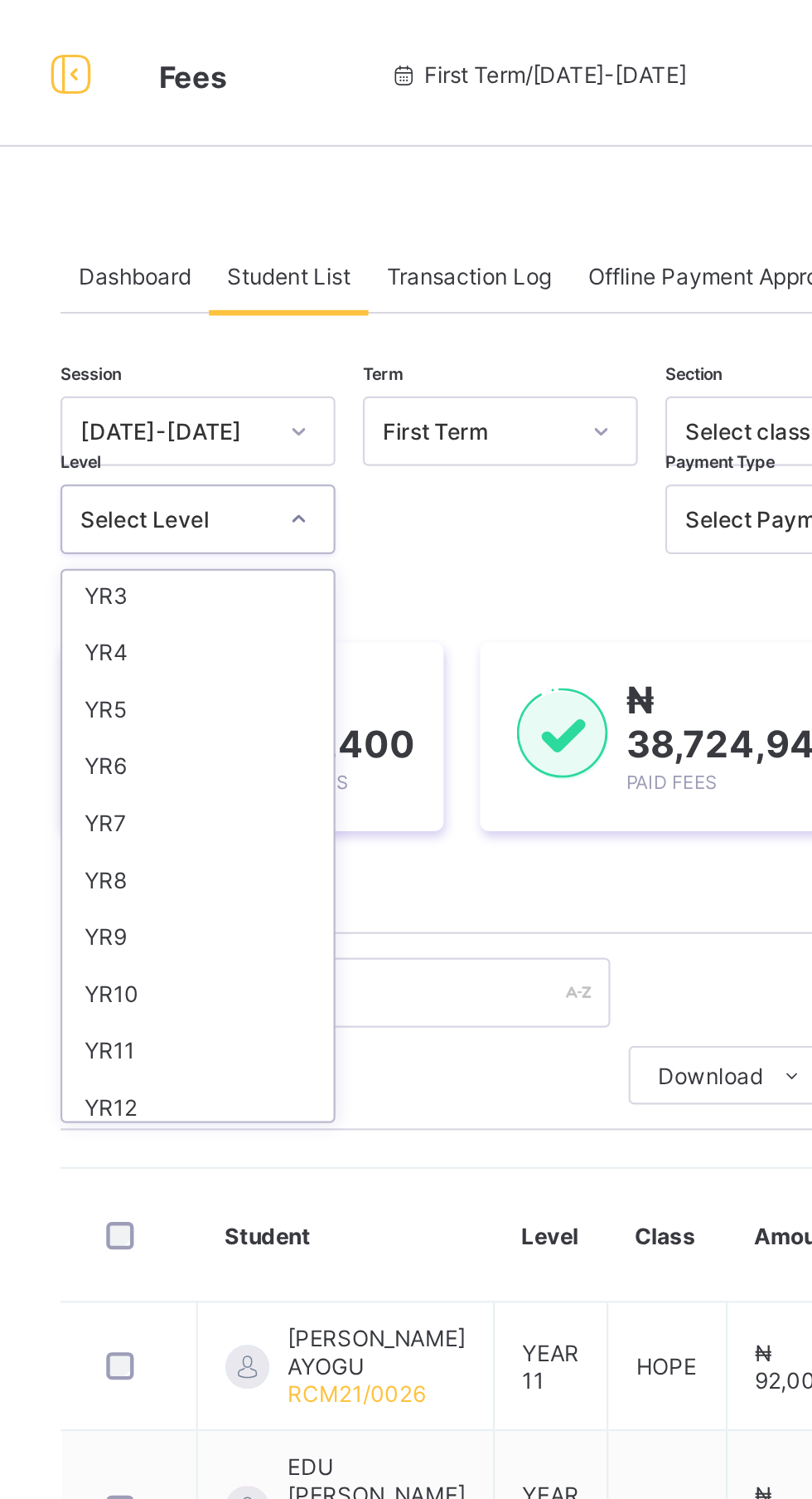
click at [276, 317] on div "YR5" at bounding box center [290, 321] width 122 height 26
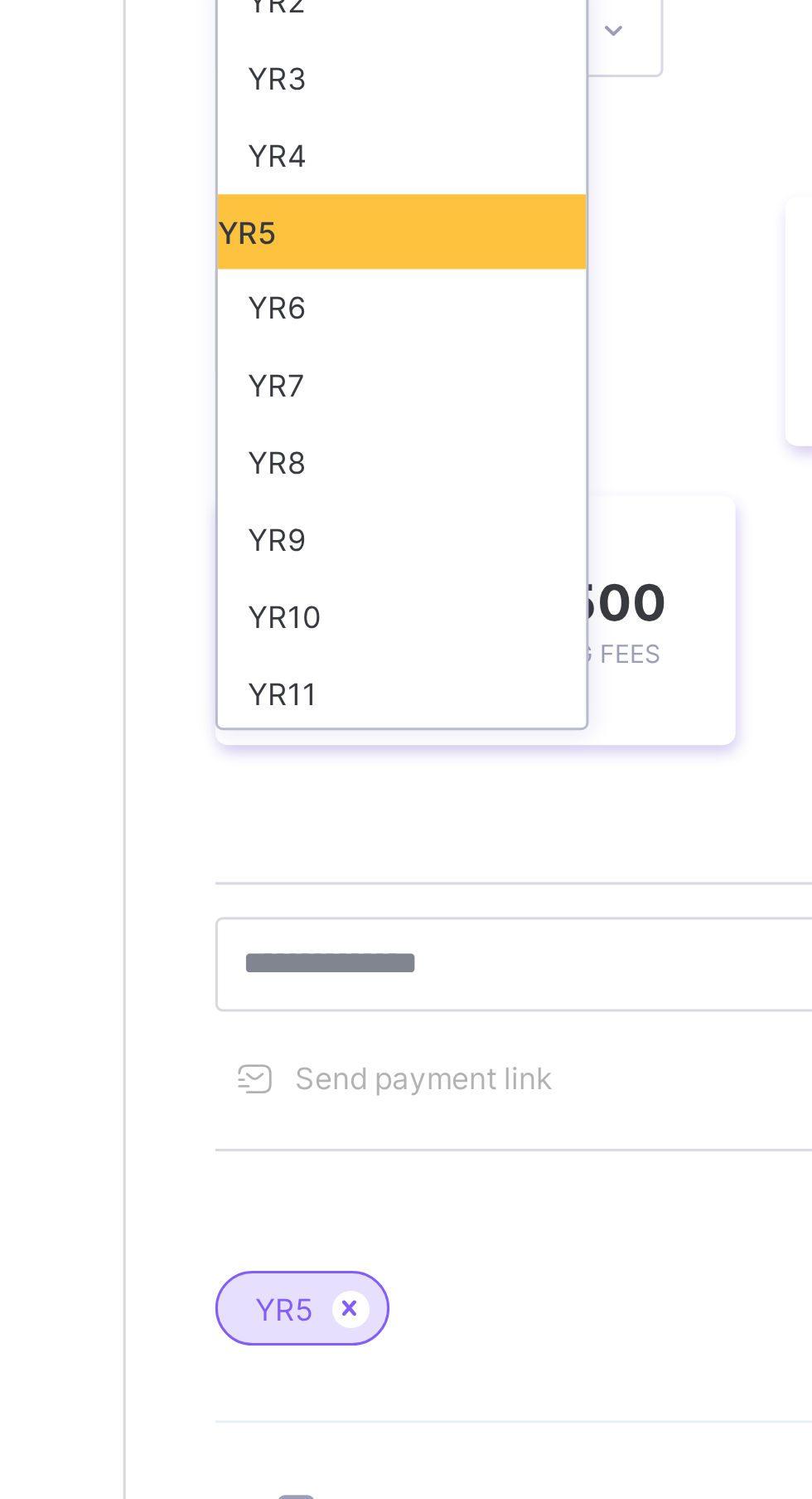
scroll to position [97, 0]
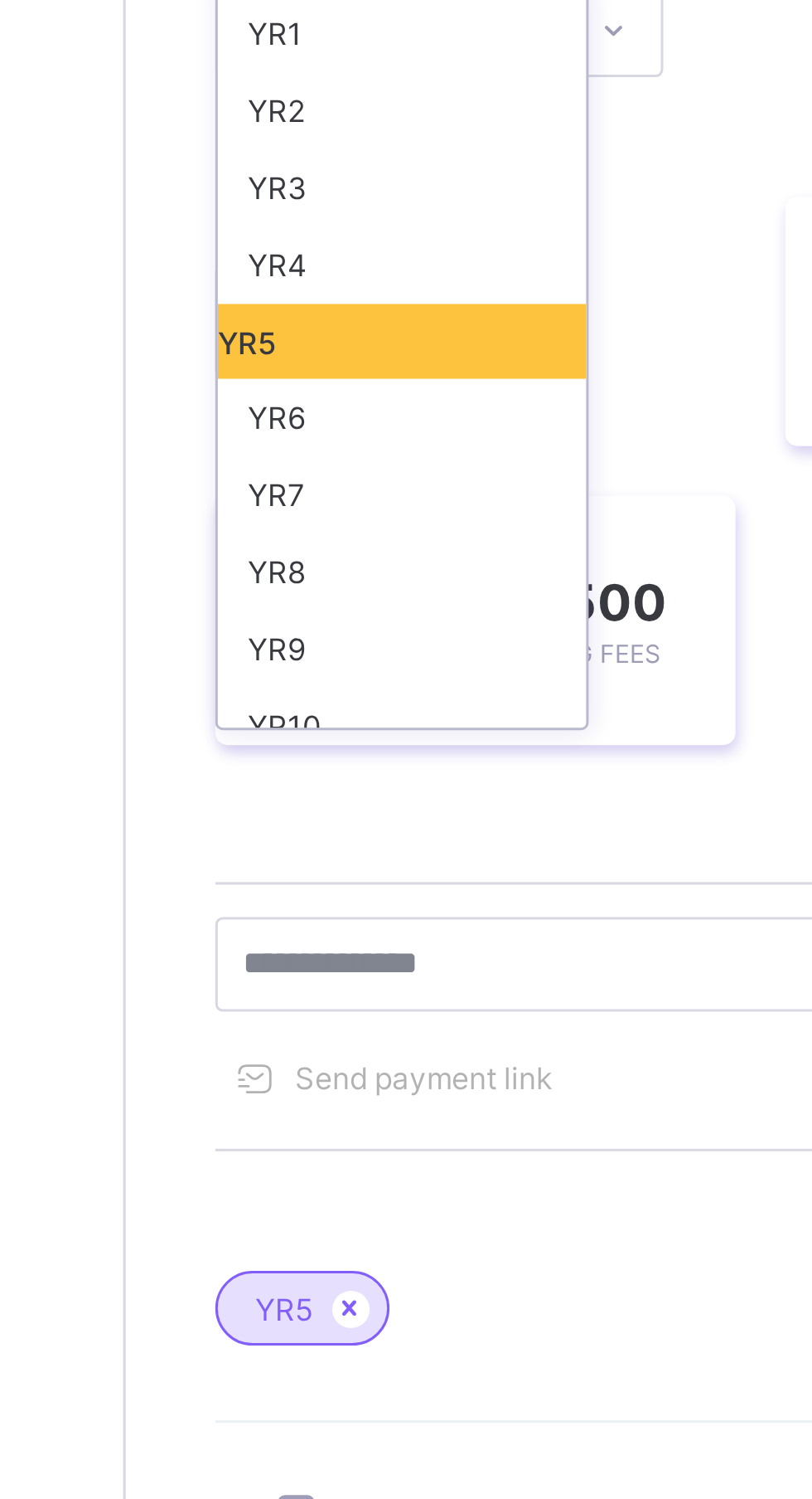
click at [290, 397] on div "YR6" at bounding box center [290, 404] width 122 height 26
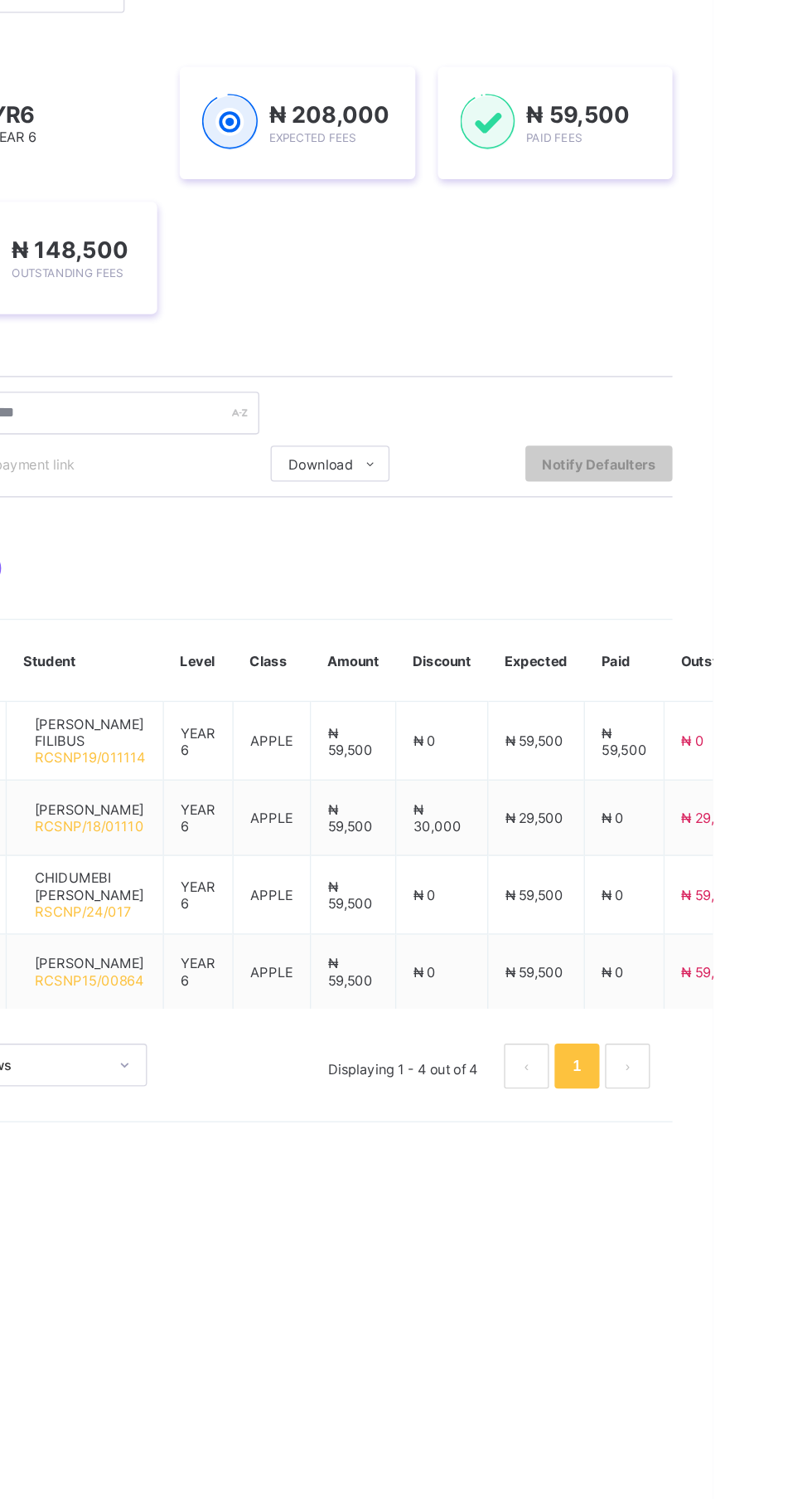
scroll to position [0, 0]
click at [706, 1219] on div "Dashboard Student List Transaction Log Offline Payment Approval Student List Mo…" at bounding box center [506, 750] width 614 height 1499
